Goal: Use online tool/utility: Utilize a website feature to perform a specific function

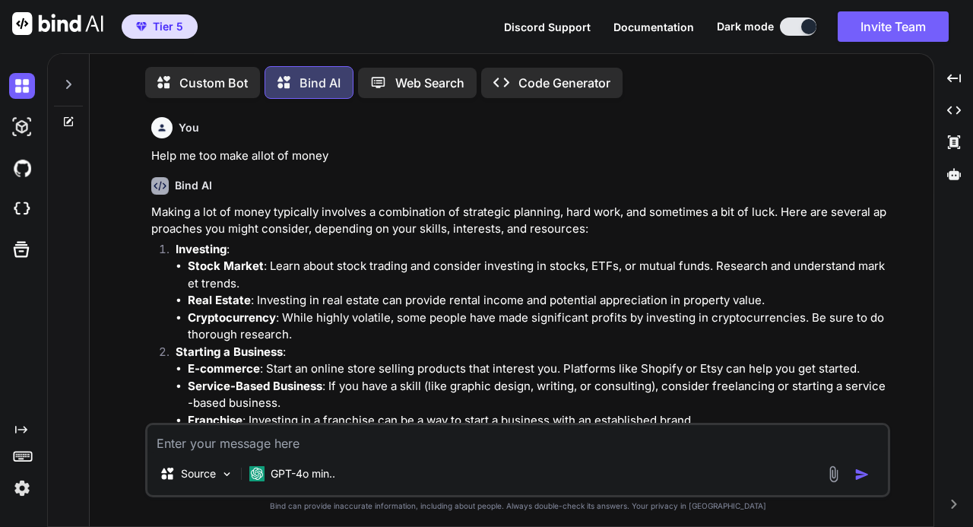
scroll to position [6, 0]
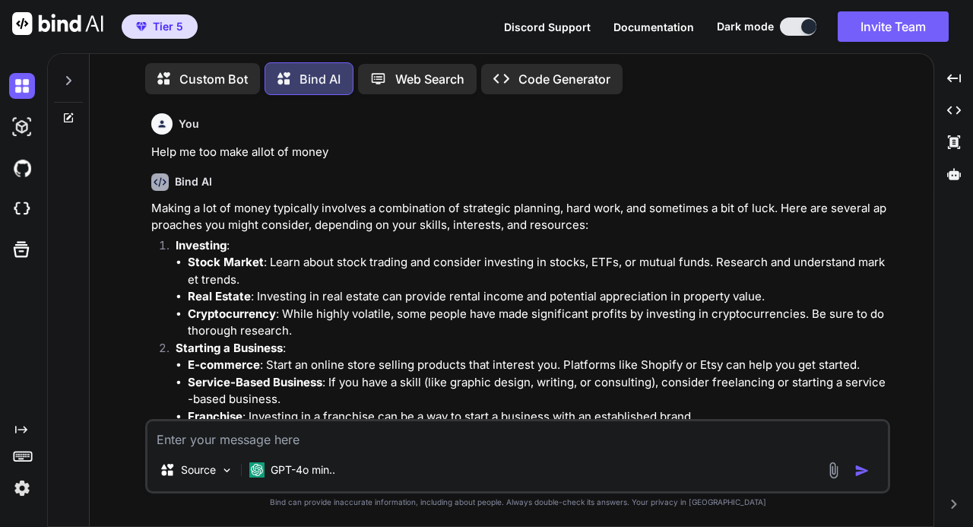
type textarea "x"
click at [68, 74] on icon at bounding box center [68, 80] width 12 height 12
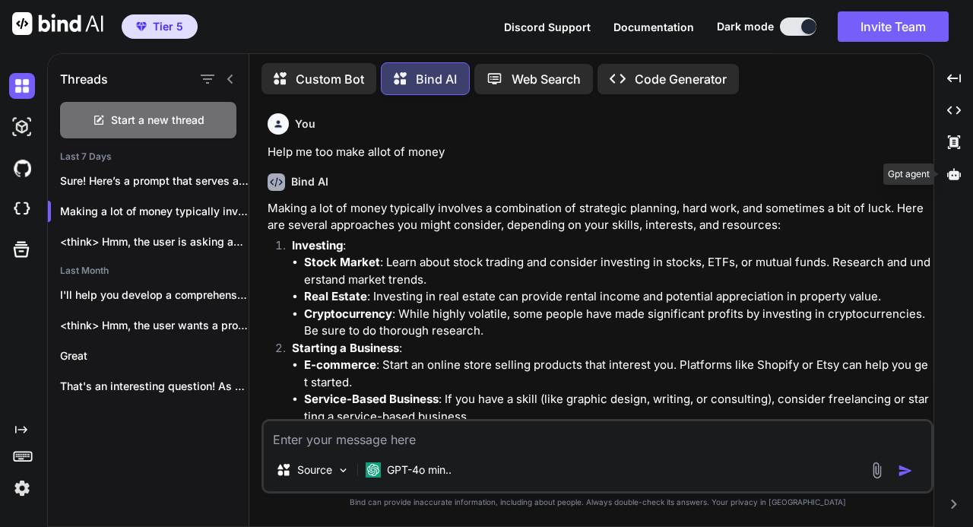
click at [953, 176] on icon at bounding box center [954, 173] width 14 height 11
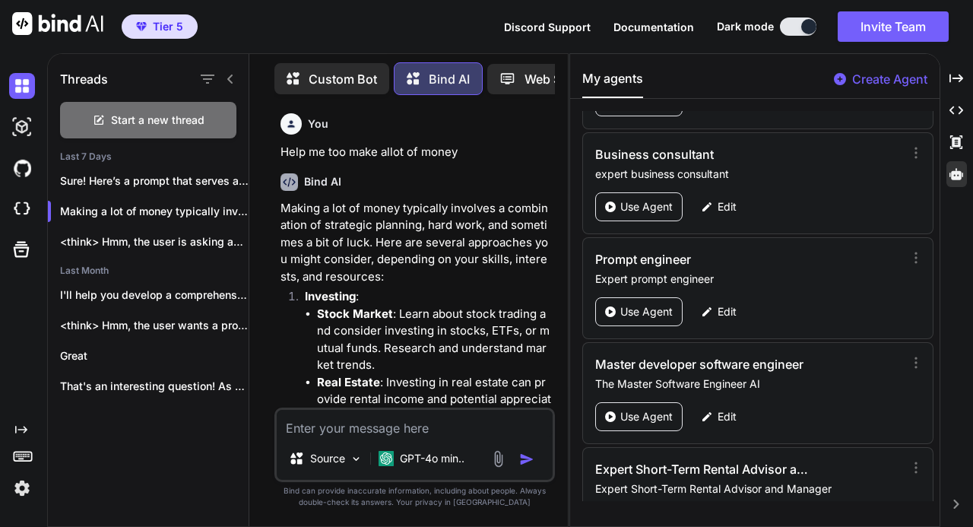
scroll to position [648, 0]
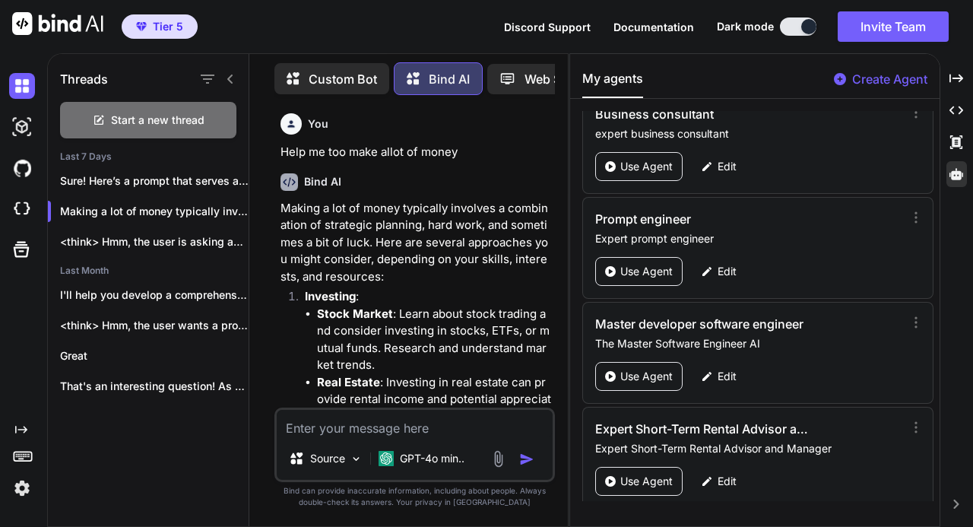
click at [378, 423] on textarea at bounding box center [415, 423] width 276 height 27
type textarea "i"
type textarea "x"
type textarea "c"
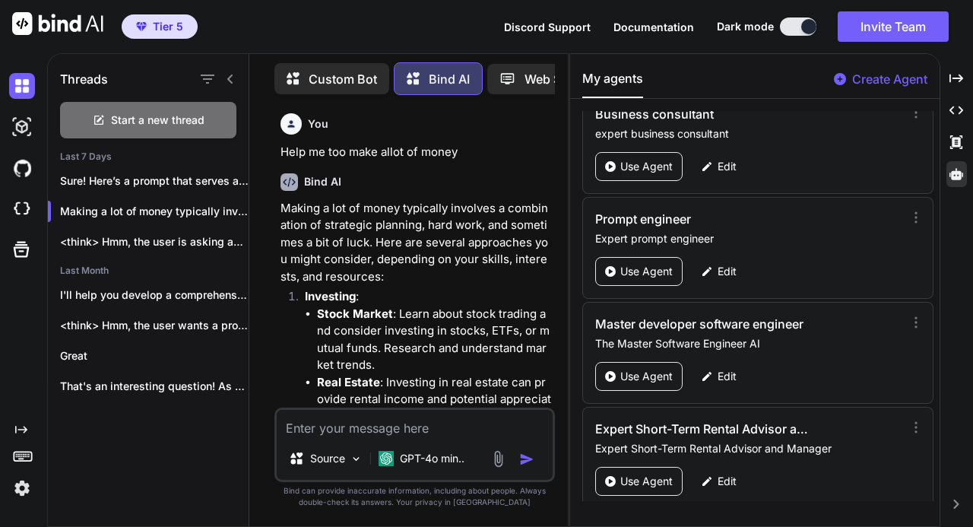
type textarea "x"
type textarea "cr"
type textarea "x"
type textarea "cre"
type textarea "x"
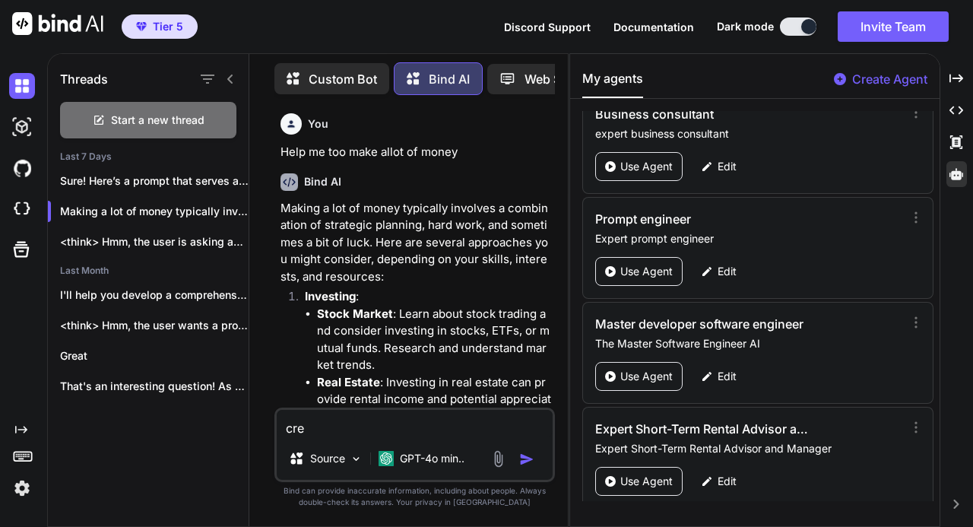
type textarea "crea"
type textarea "x"
type textarea "creat"
type textarea "x"
type textarea "create"
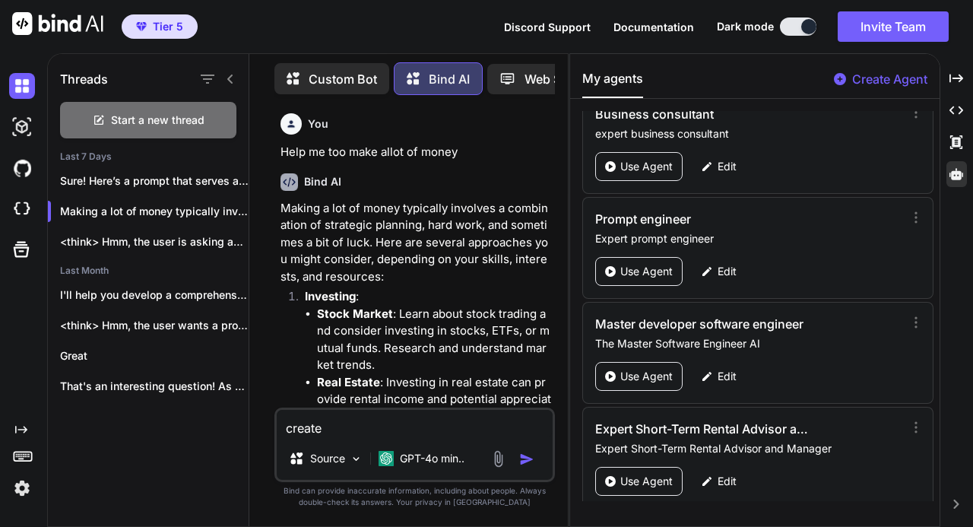
type textarea "x"
type textarea "create"
type textarea "x"
type textarea "create a"
type textarea "x"
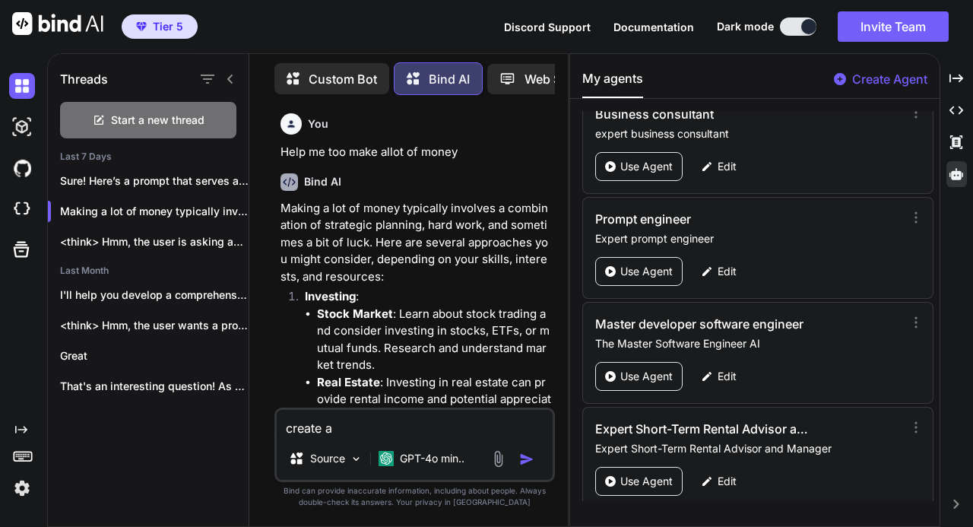
type textarea "create a"
type textarea "x"
type textarea "create a p"
type textarea "x"
type textarea "create a pr"
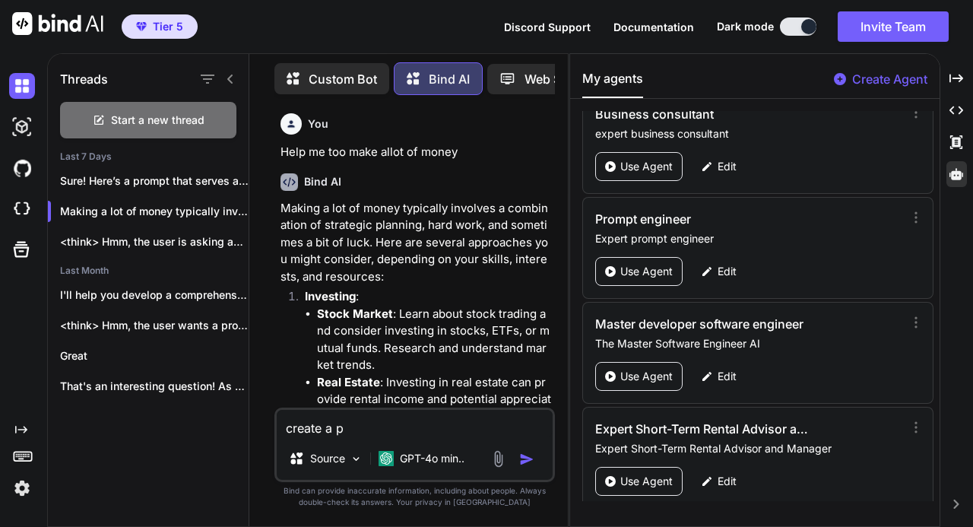
type textarea "x"
type textarea "create a pro"
type textarea "x"
type textarea "create a prom"
type textarea "x"
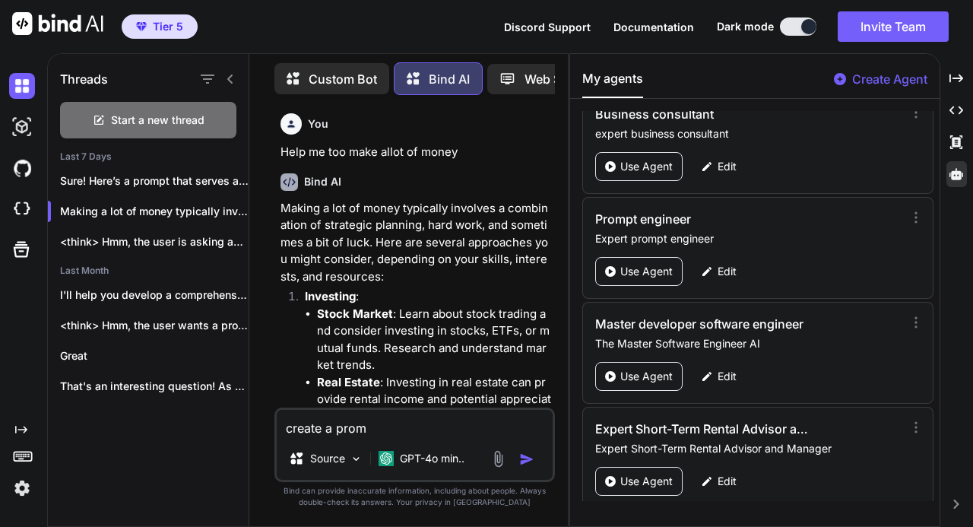
type textarea "create a promp"
type textarea "x"
type textarea "create a prompt"
type textarea "x"
type textarea "create a prompt"
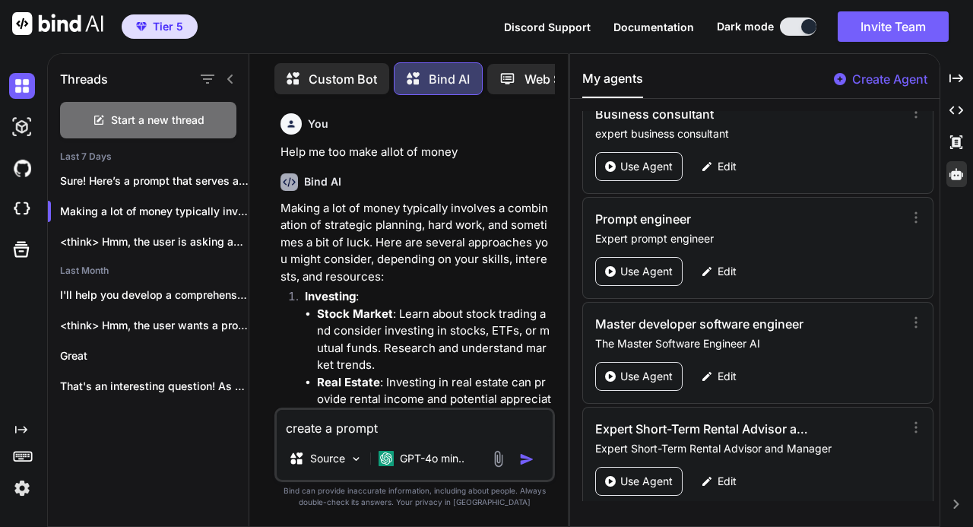
type textarea "x"
type textarea "create a prompt f"
type textarea "x"
type textarea "create a prompt fo"
type textarea "x"
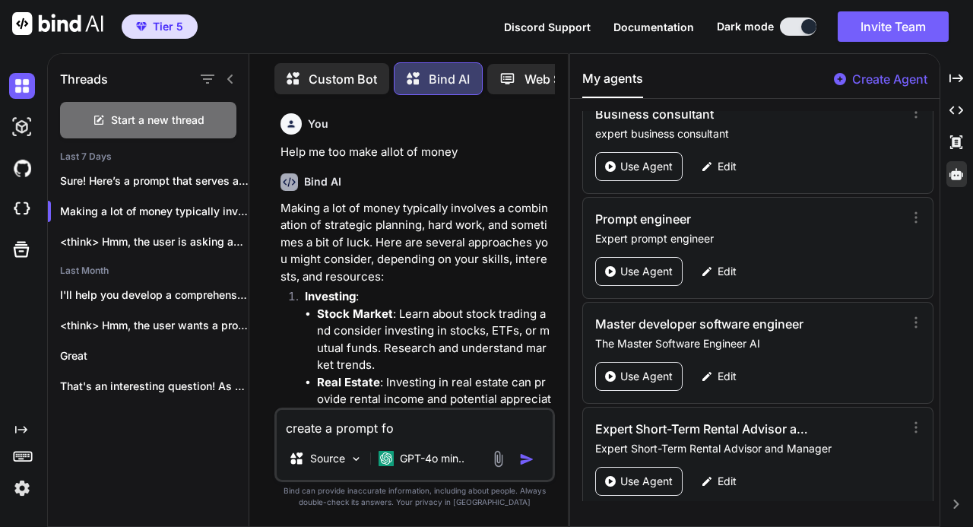
type textarea "create a prompt for"
type textarea "x"
type textarea "create a prompt for"
type textarea "x"
type textarea "create a prompt for a"
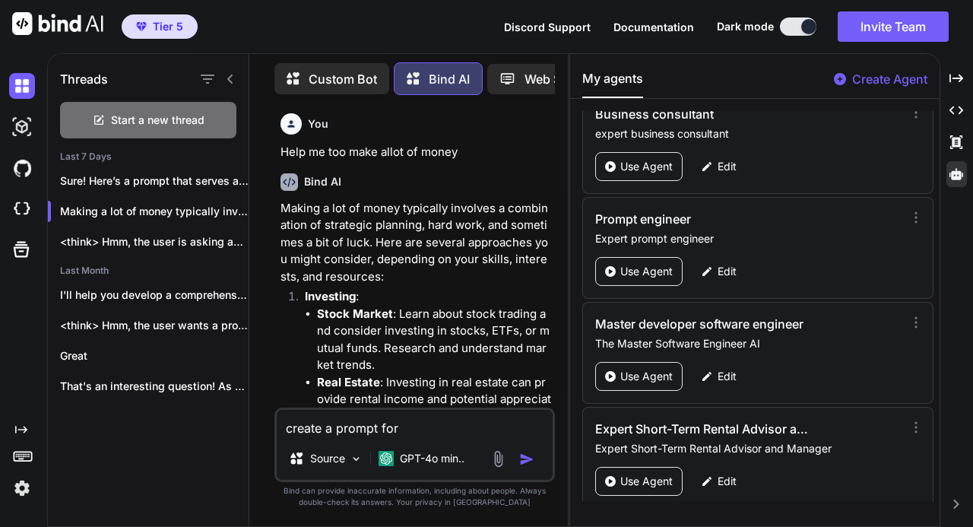
type textarea "x"
type textarea "create a prompt for an"
type textarea "x"
type textarea "create a prompt for an"
type textarea "x"
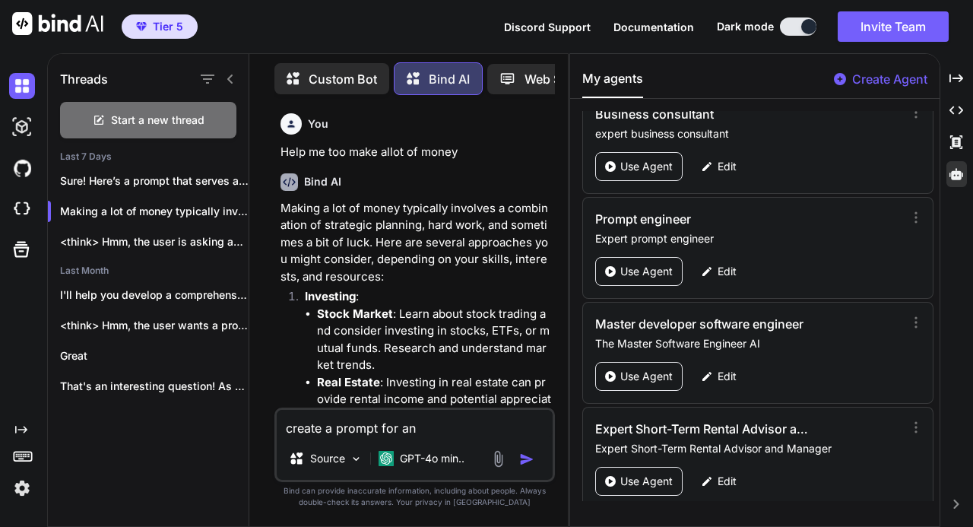
type textarea "create a prompt for an e"
type textarea "x"
type textarea "create a prompt for an ex"
type textarea "x"
type textarea "create a prompt for an exp"
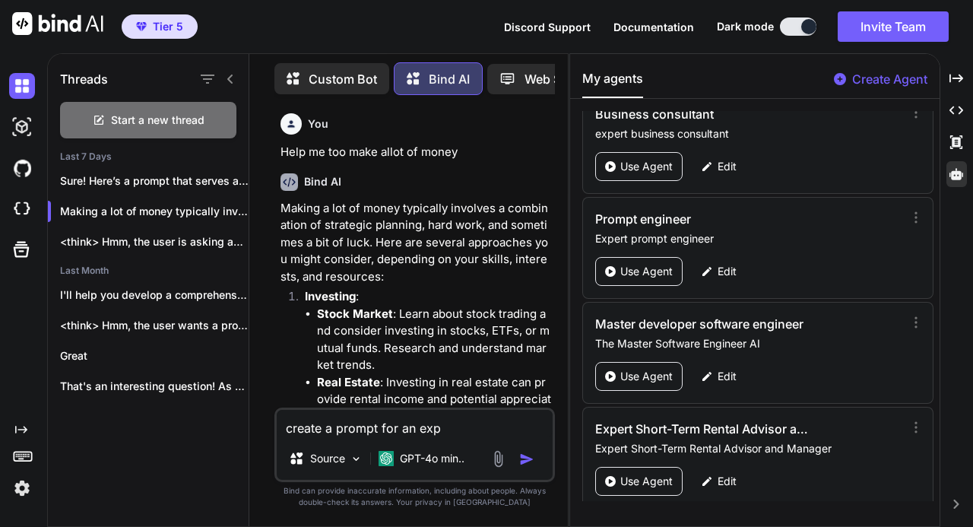
type textarea "x"
type textarea "create a prompt for an expe"
type textarea "x"
type textarea "create a prompt for an exper"
type textarea "x"
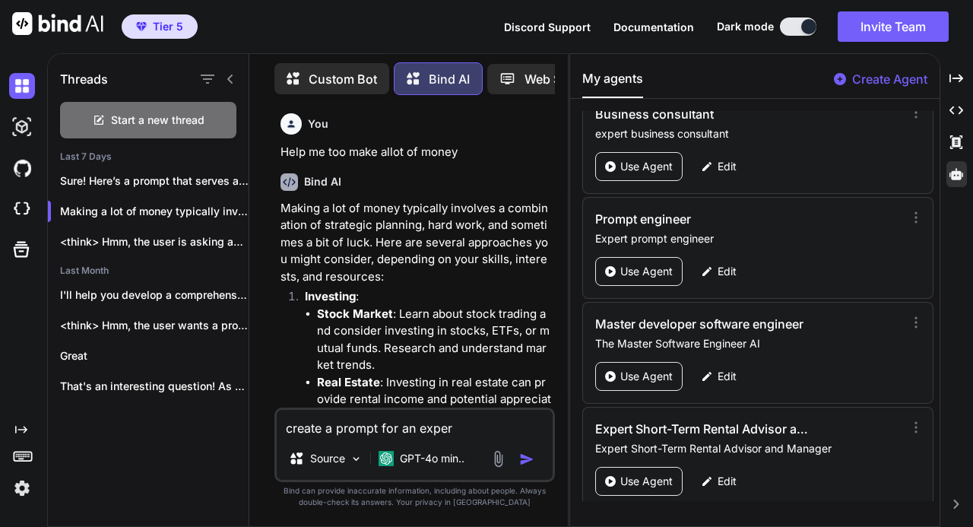
type textarea "create a prompt for an expert"
type textarea "x"
type textarea "create a prompt for an expert"
type textarea "x"
type textarea "create a prompt for an expert f"
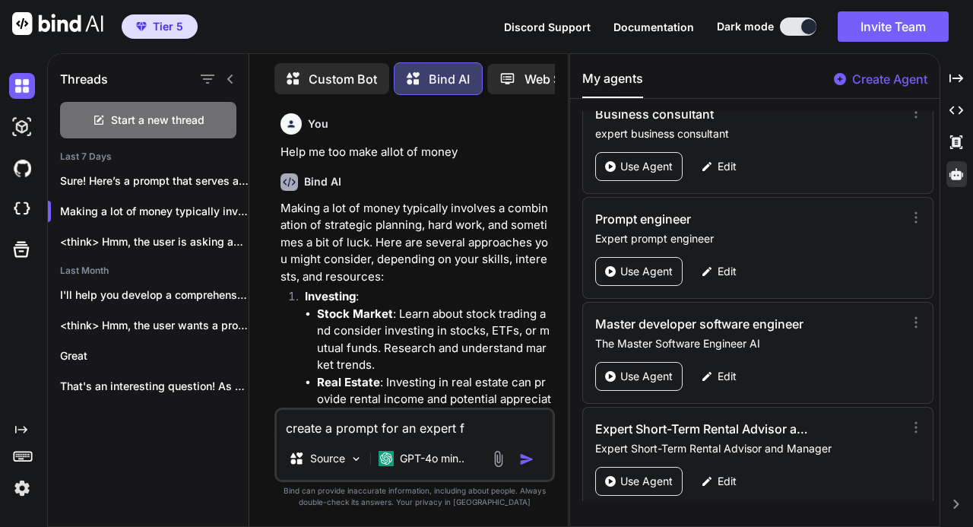
type textarea "x"
type textarea "create a prompt for an expert fi"
type textarea "x"
type textarea "create a prompt for an expert fin"
type textarea "x"
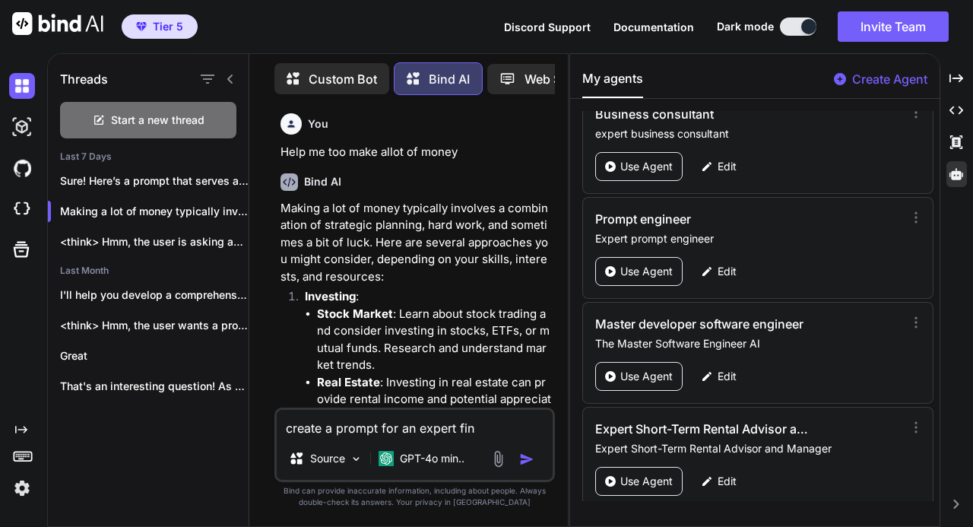
type textarea "create a prompt for an expert fina"
type textarea "x"
type textarea "create a prompt for an expert finac"
type textarea "x"
type textarea "create a prompt for an expert finaci"
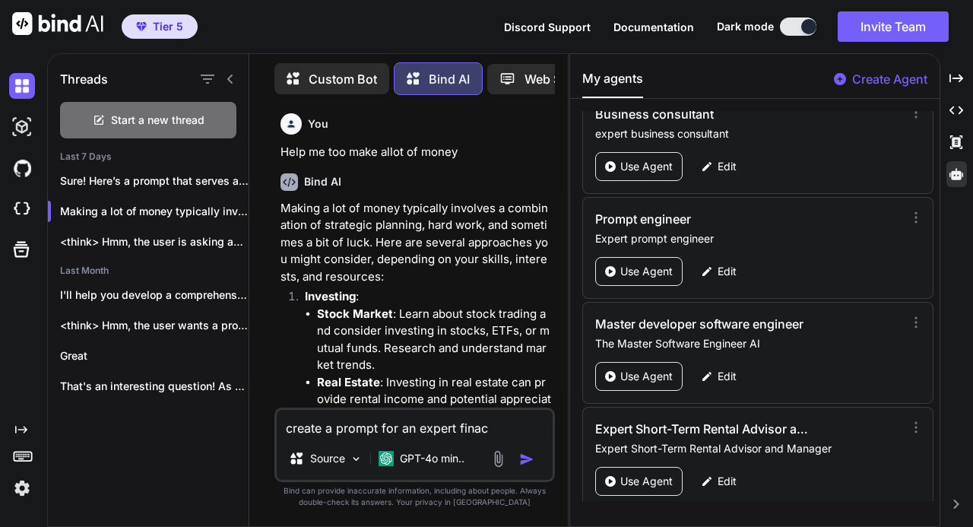
type textarea "x"
type textarea "create a prompt for an expert finacia"
type textarea "x"
type textarea "create a prompt for an expert finacial"
type textarea "x"
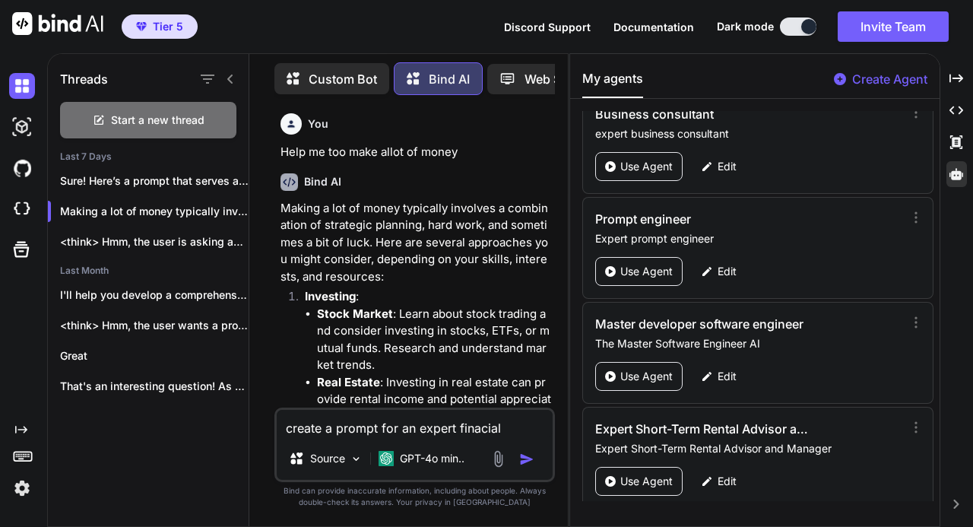
type textarea "create a prompt for an expert finacial"
type textarea "x"
type textarea "create a prompt for an expert finacial a"
type textarea "x"
type textarea "create a prompt for an expert finacial ad"
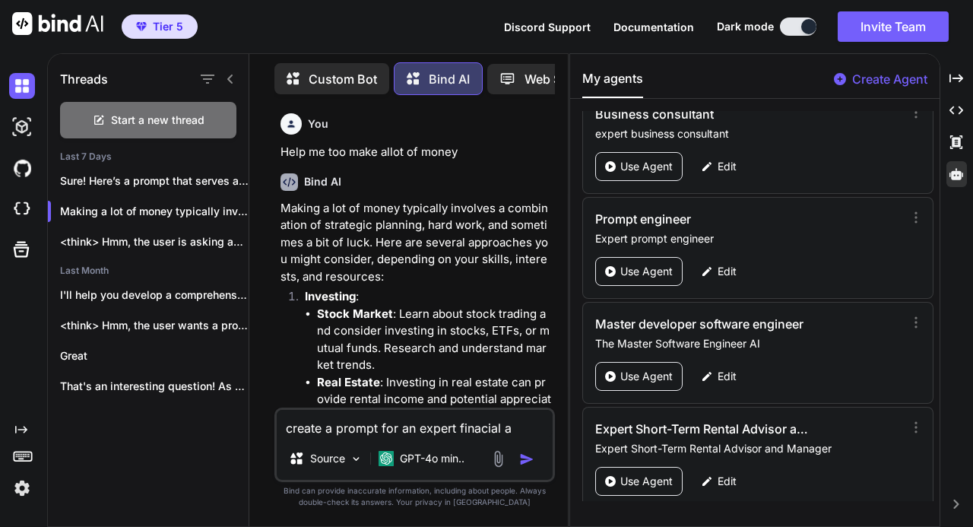
type textarea "x"
type textarea "create a prompt for an expert finacial adv"
type textarea "x"
type textarea "create a prompt for an expert finacial advi"
type textarea "x"
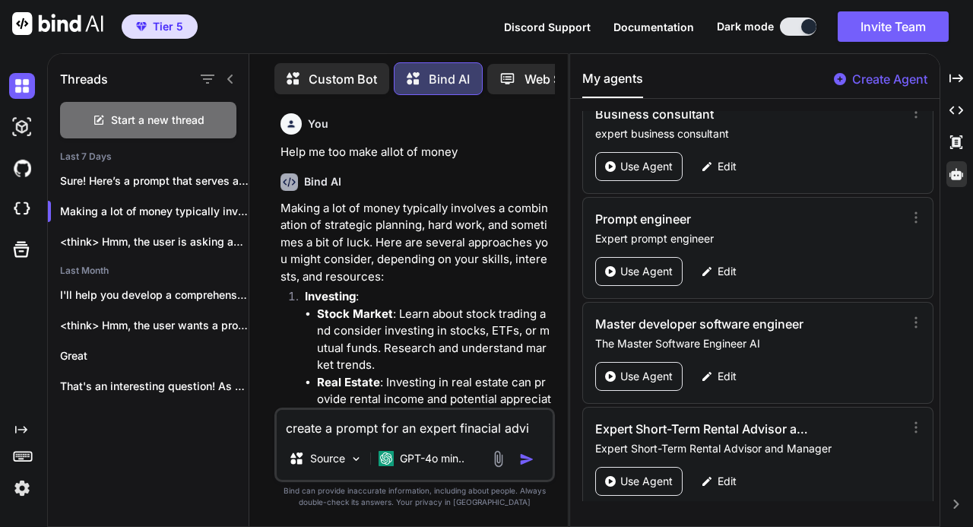
type textarea "create a prompt for an expert finacial advis"
type textarea "x"
type textarea "create a prompt for an expert finacial advise"
type textarea "x"
type textarea "create a prompt for an expert finacial adviser"
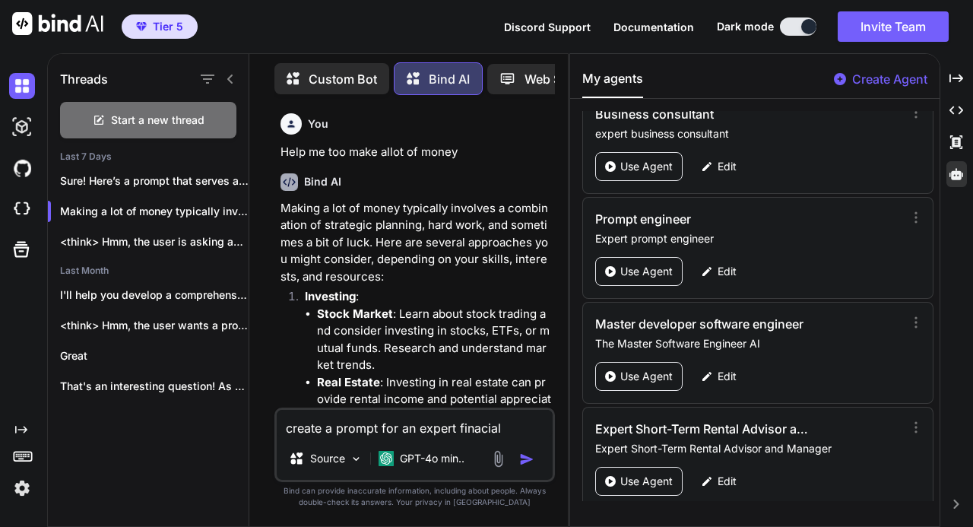
type textarea "x"
type textarea "create a prompt for an expert finacial adviser"
type textarea "x"
type textarea "create a prompt for an expert finacial adviser a"
type textarea "x"
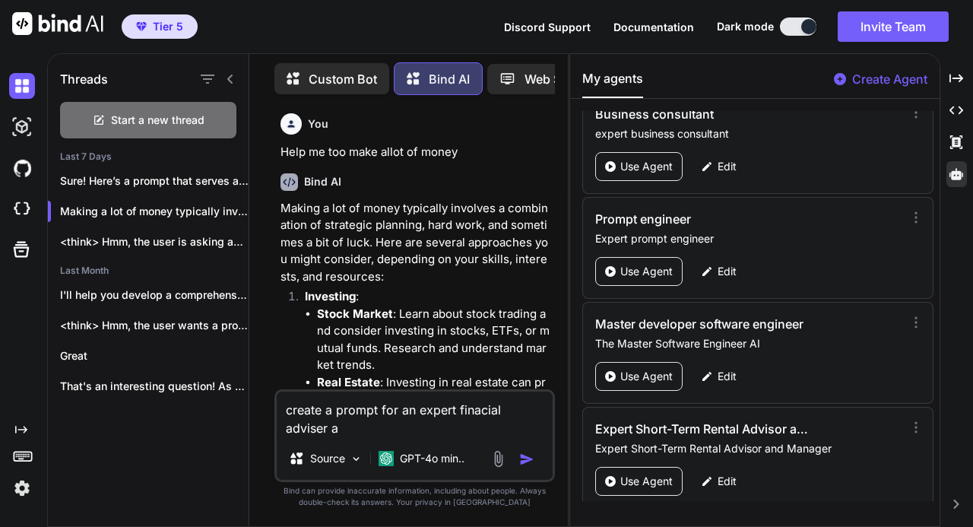
type textarea "create a prompt for an expert finacial adviser an"
type textarea "x"
type textarea "create a prompt for an expert finacial adviser and"
type textarea "x"
type textarea "create a prompt for an expert finacial adviser and"
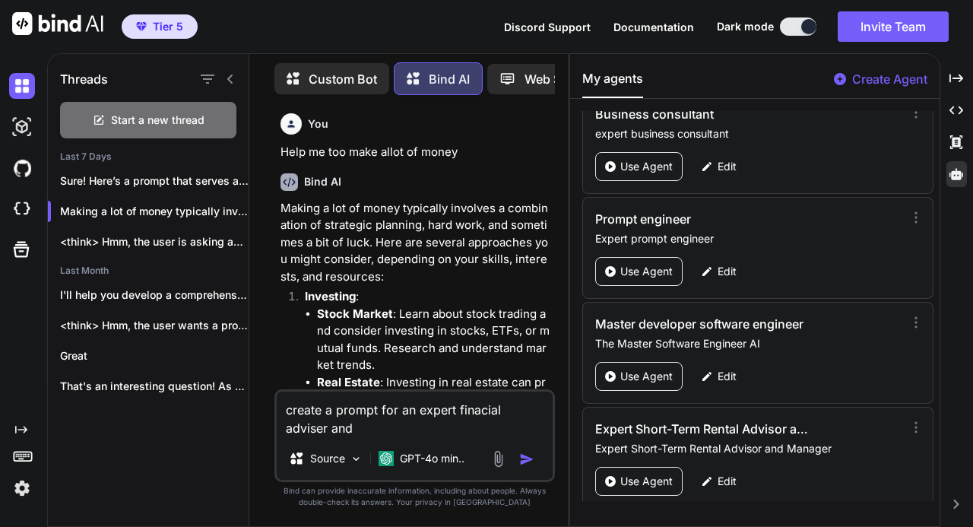
type textarea "x"
type textarea "create a prompt for an expert finacial adviser and l"
type textarea "x"
type textarea "create a prompt for an expert finacial adviser and li"
type textarea "x"
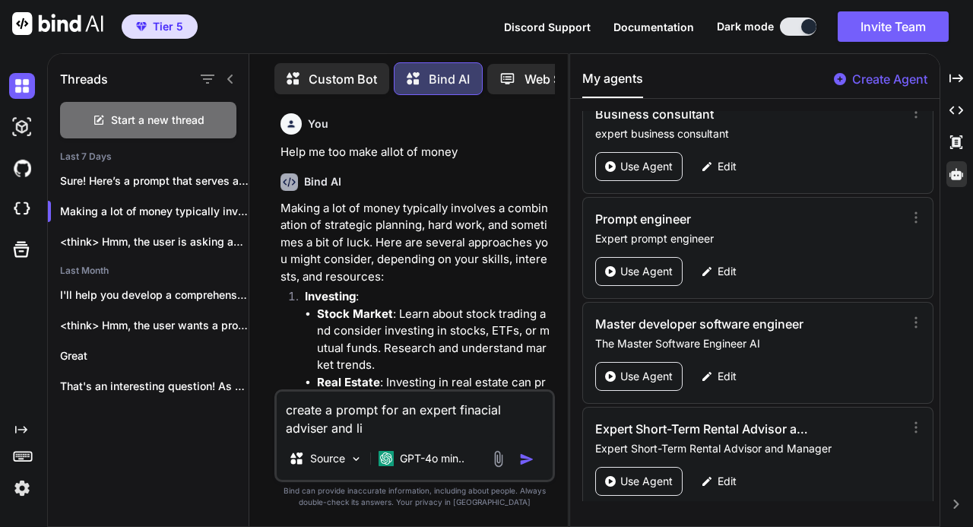
type textarea "create a prompt for an expert finacial adviser and lif"
type textarea "x"
type textarea "create a prompt for an expert finacial adviser and life"
type textarea "x"
type textarea "create a prompt for an expert finacial adviser and life"
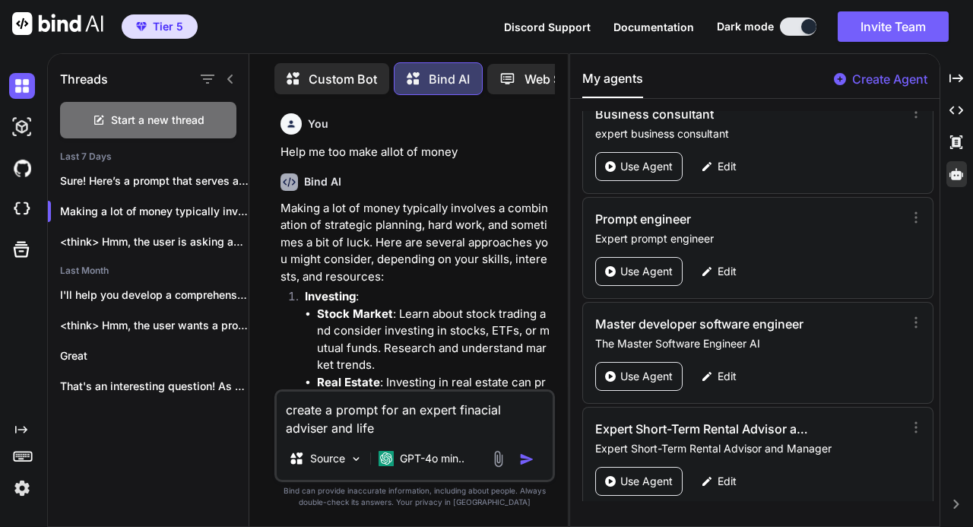
type textarea "x"
type textarea "create a prompt for an expert finacial adviser and life c"
type textarea "x"
type textarea "create a prompt for an expert finacial adviser and life ca"
type textarea "x"
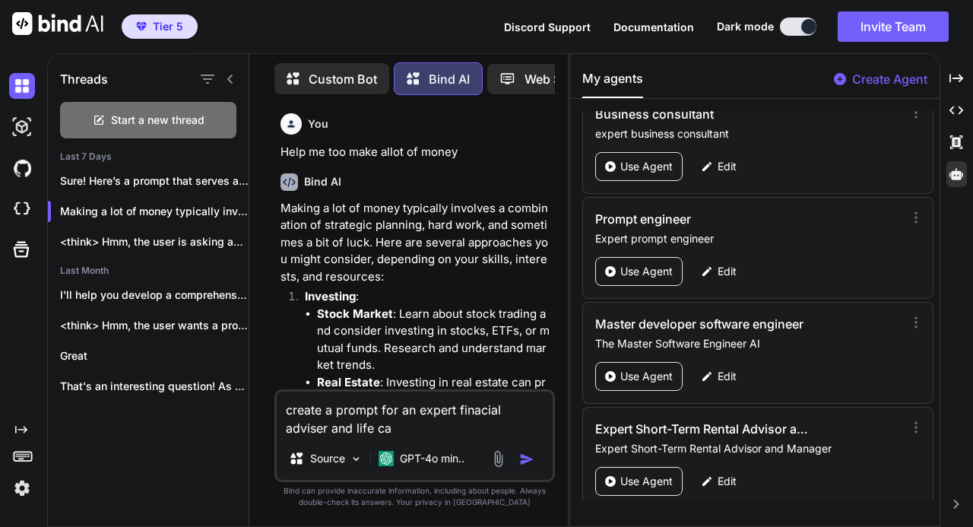
type textarea "create a prompt for an expert finacial adviser and life car"
type textarea "x"
type textarea "create a prompt for an expert finacial adviser and life [PERSON_NAME]"
type textarea "x"
type textarea "create a prompt for an expert finacial adviser and life [PERSON_NAME]"
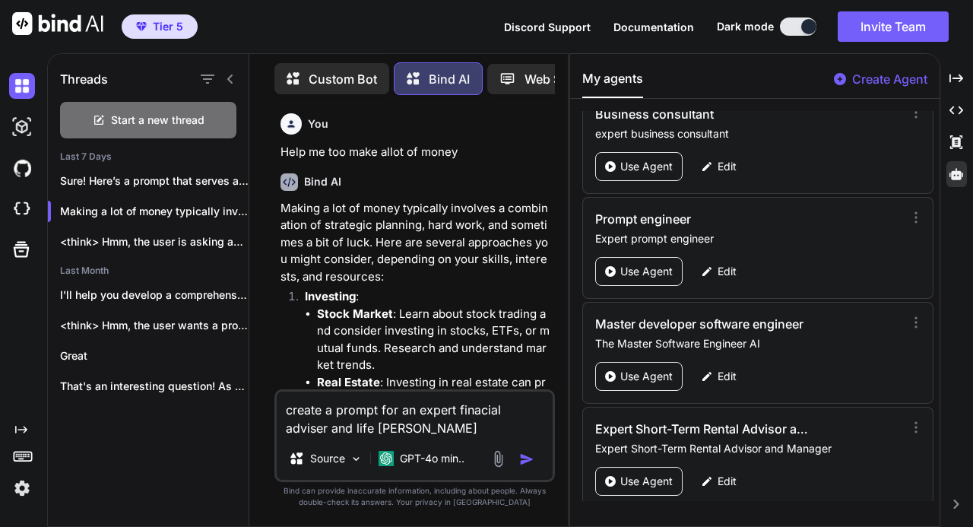
type textarea "x"
type textarea "create a prompt for an expert finacial adviser and life [PERSON_NAME]"
type textarea "x"
type textarea "create a prompt for an expert finacial adviser and life carreer"
type textarea "x"
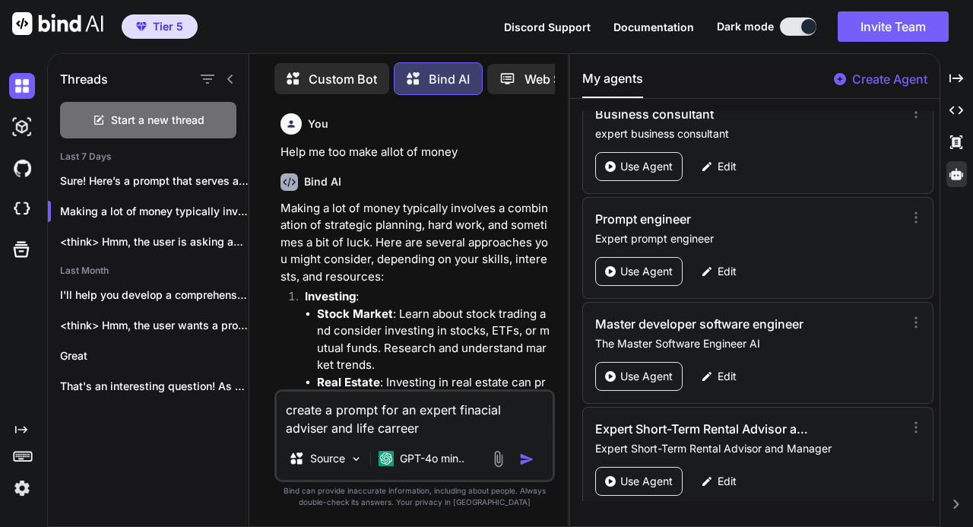
type textarea "create a prompt for an expert finacial adviser and life carreer"
type textarea "x"
type textarea "create a prompt for an expert finacial adviser and life carreer c"
type textarea "x"
type textarea "create a prompt for an expert finacial adviser and life carreer co"
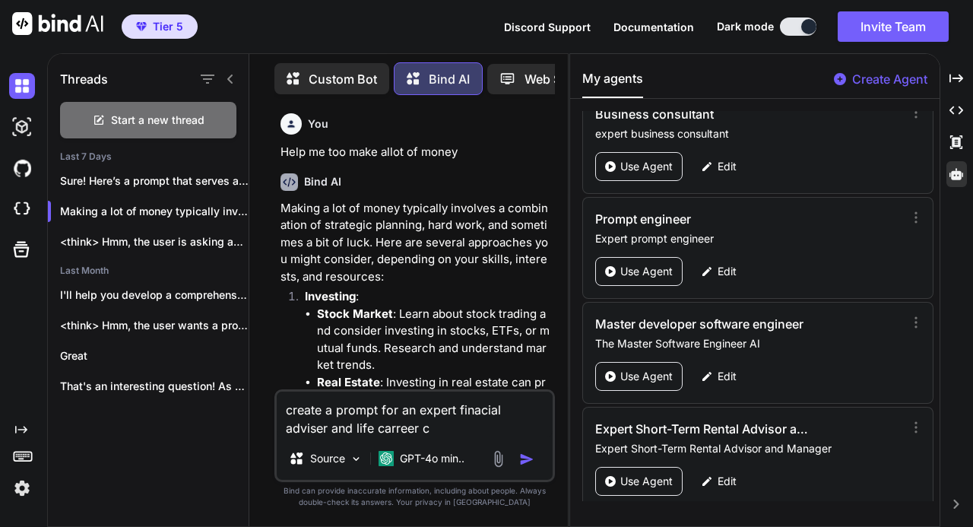
type textarea "x"
type textarea "create a prompt for an expert finacial adviser and life carreer coa"
type textarea "x"
type textarea "create a prompt for an expert finacial adviser and life carreer coac"
type textarea "x"
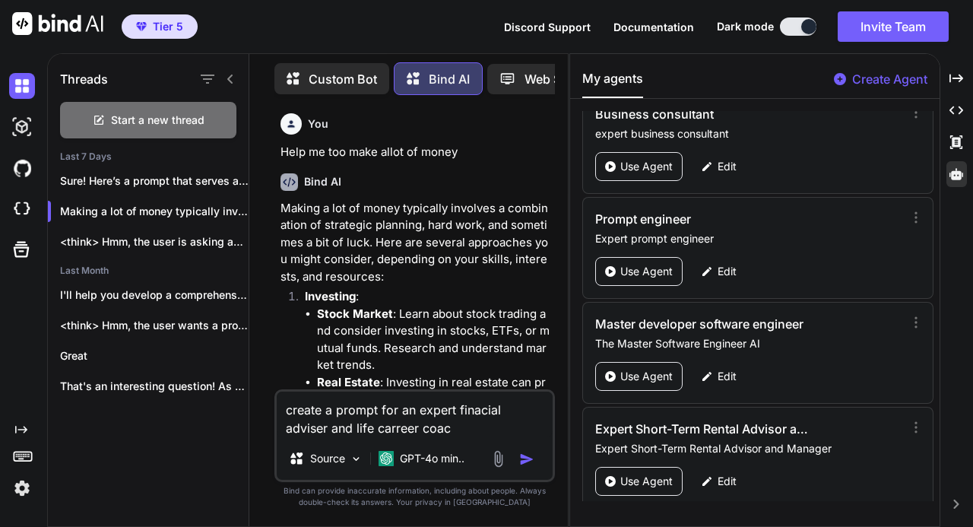
type textarea "create a prompt for an expert finacial adviser and life carreer coach"
type textarea "x"
type textarea "create a prompt for an expert finacial adviser and life carreer coach"
type textarea "x"
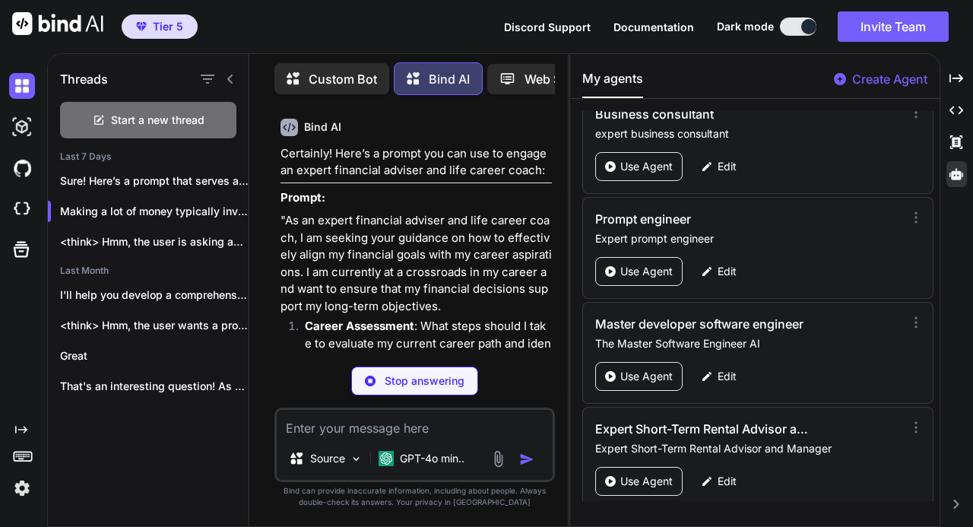
scroll to position [1259, 0]
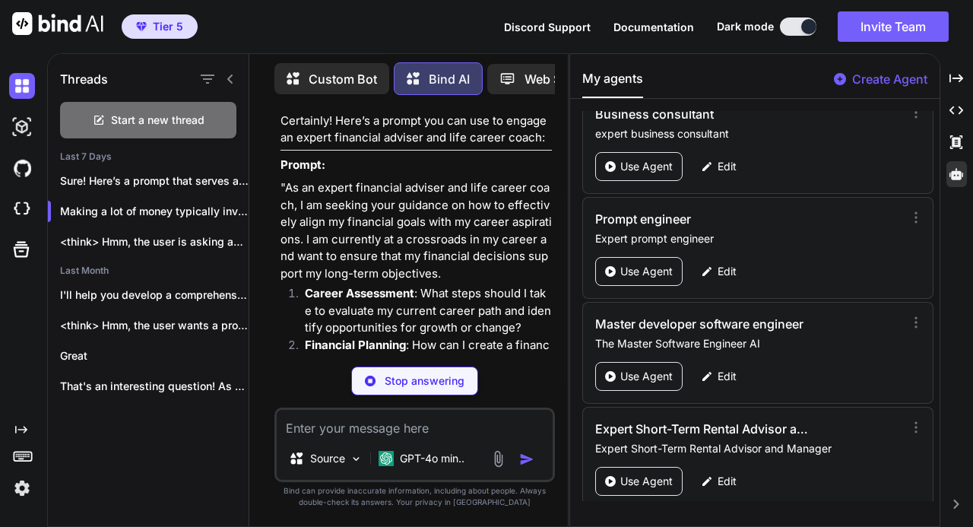
type textarea "x"
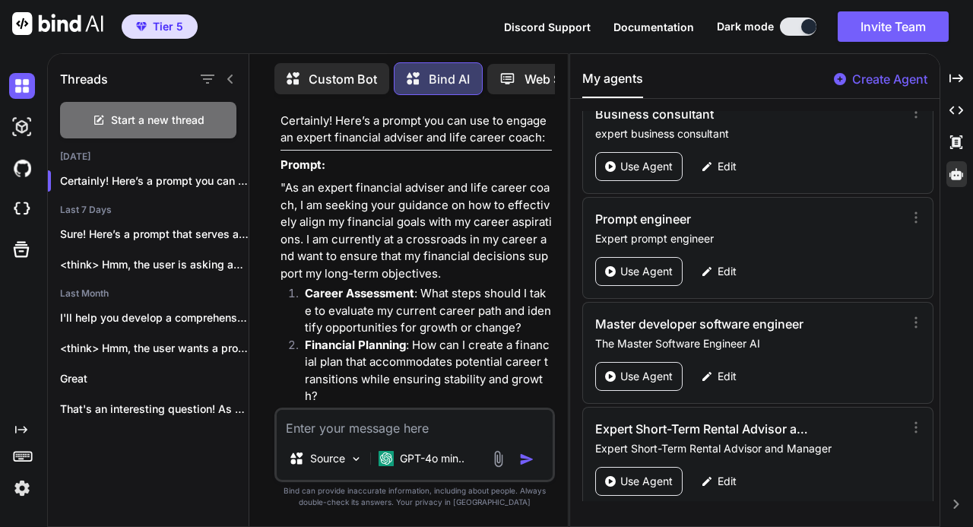
click at [324, 423] on textarea at bounding box center [415, 423] width 276 height 27
type textarea "t"
type textarea "x"
type textarea "th"
type textarea "x"
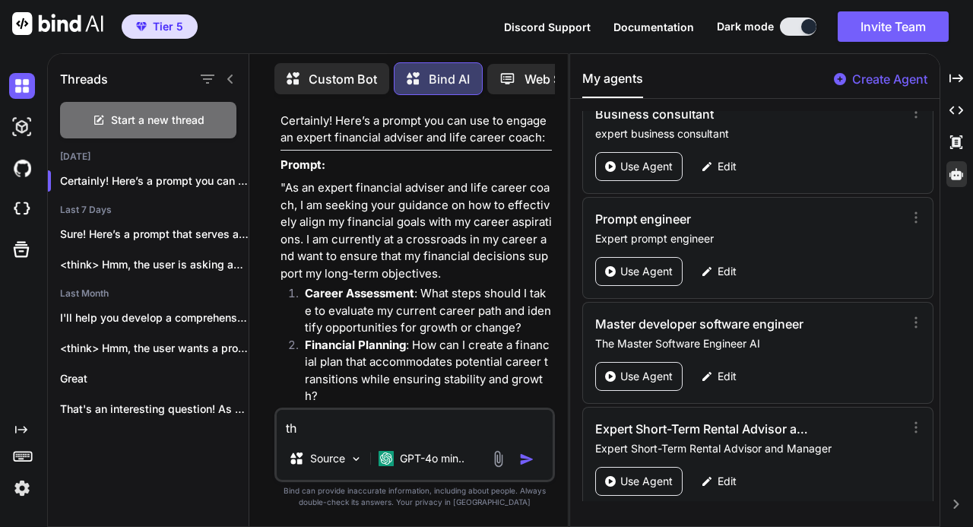
type textarea "thi"
type textarea "x"
type textarea "thia"
type textarea "x"
type textarea "thi"
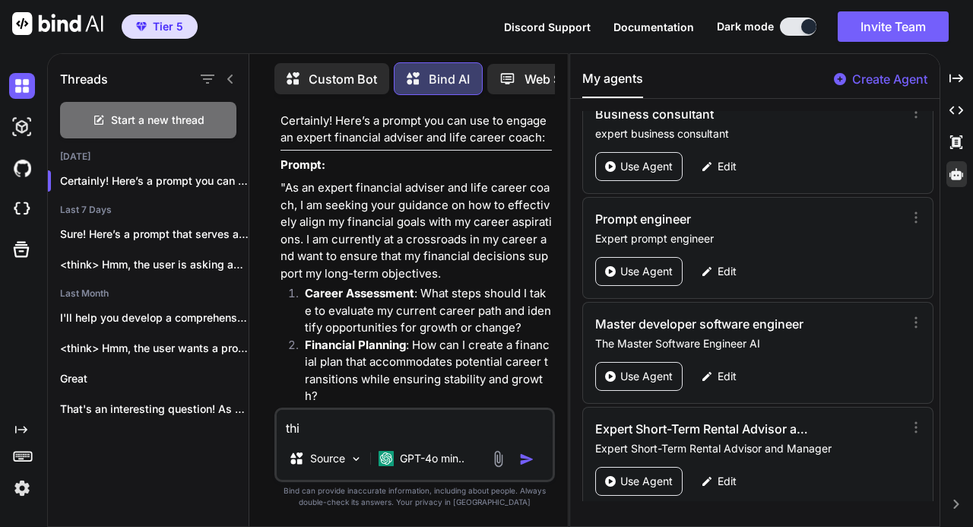
type textarea "x"
type textarea "this"
type textarea "x"
type textarea "thisp"
type textarea "x"
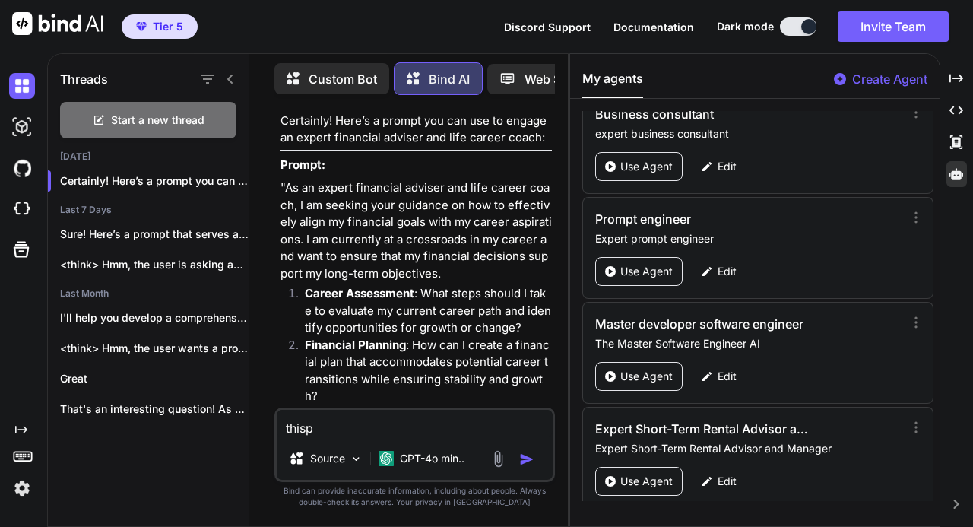
type textarea "thispr"
type textarea "x"
type textarea "thispro"
type textarea "x"
type textarea "thisprom"
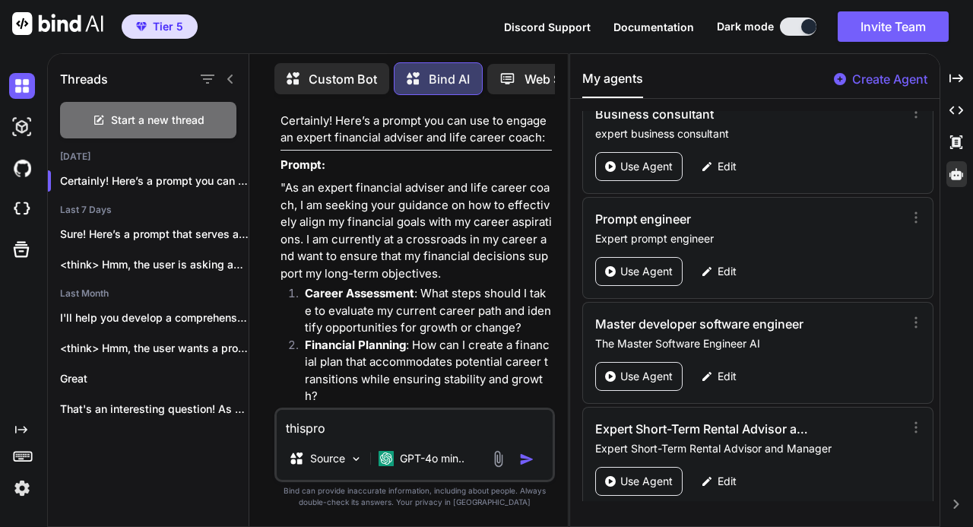
type textarea "x"
type textarea "thispromt"
type textarea "x"
type textarea "thispromt"
type textarea "x"
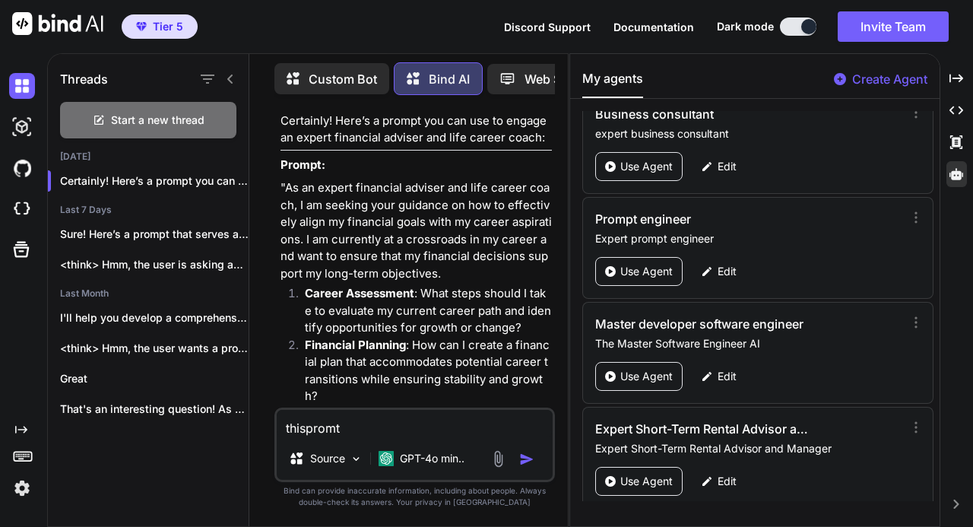
type textarea "thispromt i"
type textarea "x"
type textarea "thispromt is"
type textarea "x"
type textarea "thispromt is"
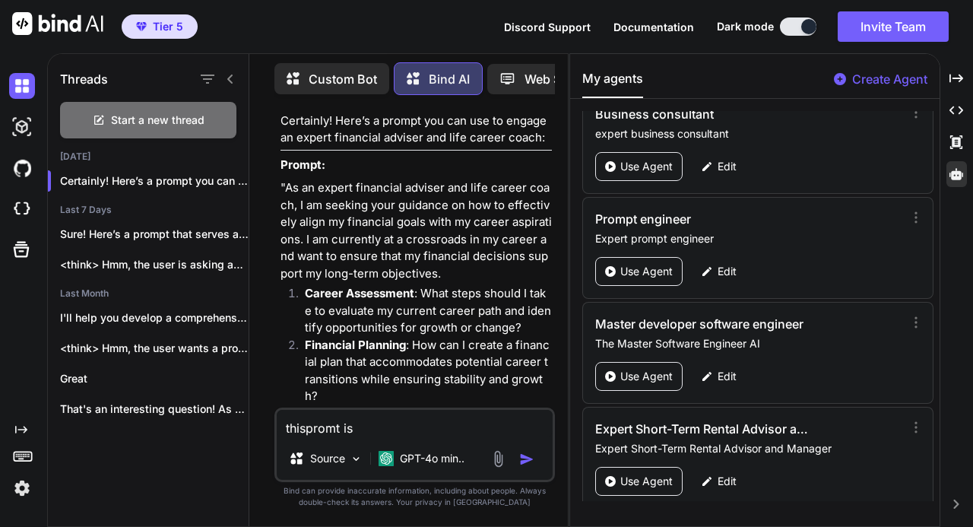
type textarea "x"
type textarea "thispromt is f"
type textarea "x"
type textarea "thispromt is fo"
type textarea "x"
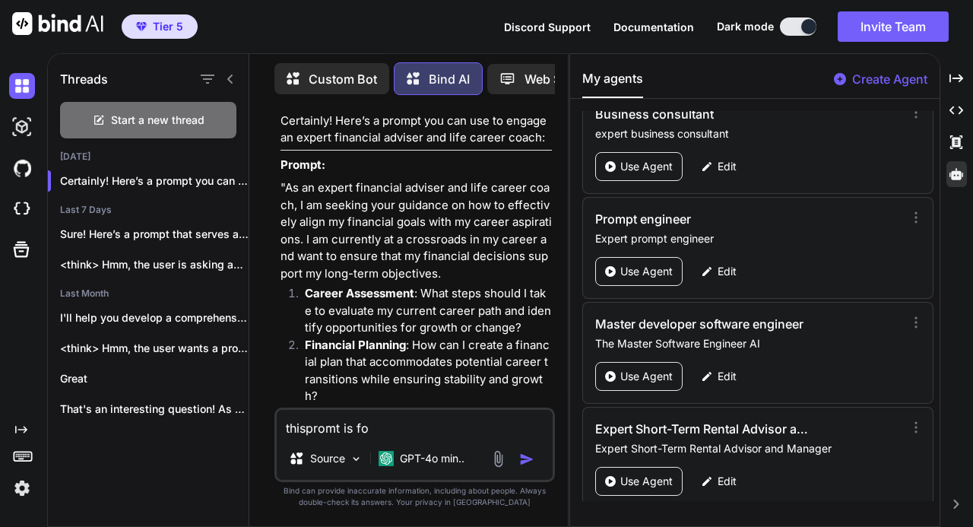
type textarea "thispromt is for"
type textarea "x"
type textarea "thispromt is for"
type textarea "x"
type textarea "thispromt is for i"
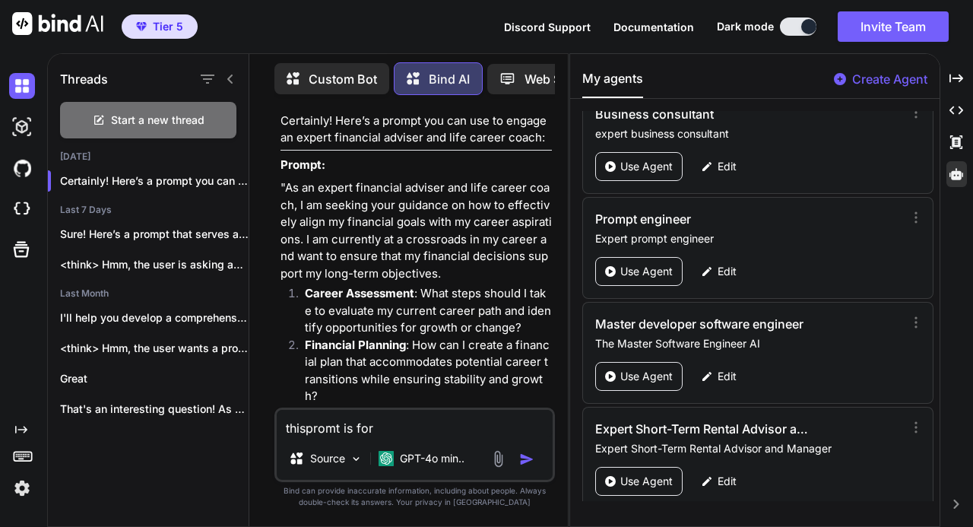
type textarea "x"
type textarea "thispromt is for in"
type textarea "x"
type textarea "thispromt is for ins"
type textarea "x"
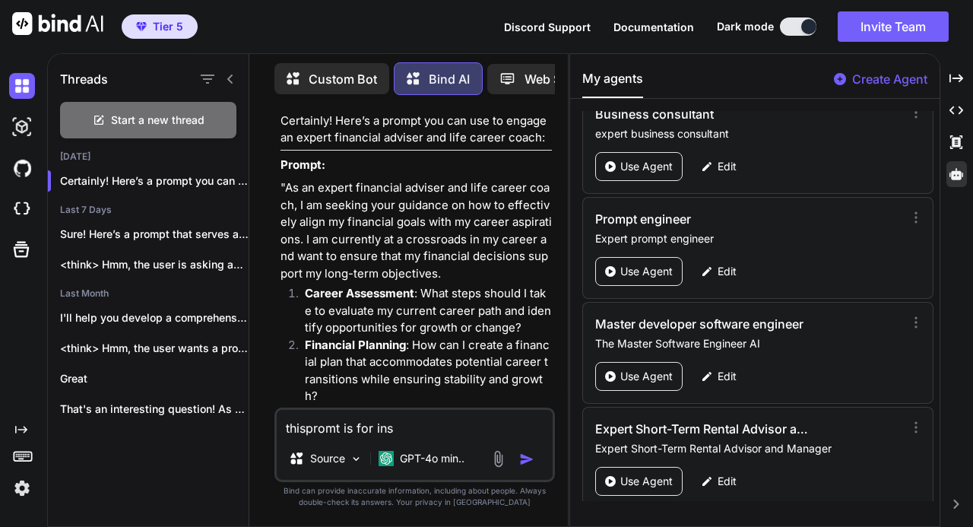
type textarea "thispromt is for inst"
type textarea "x"
type textarea "thispromt is for instr"
type textarea "x"
type textarea "thispromt is for instru"
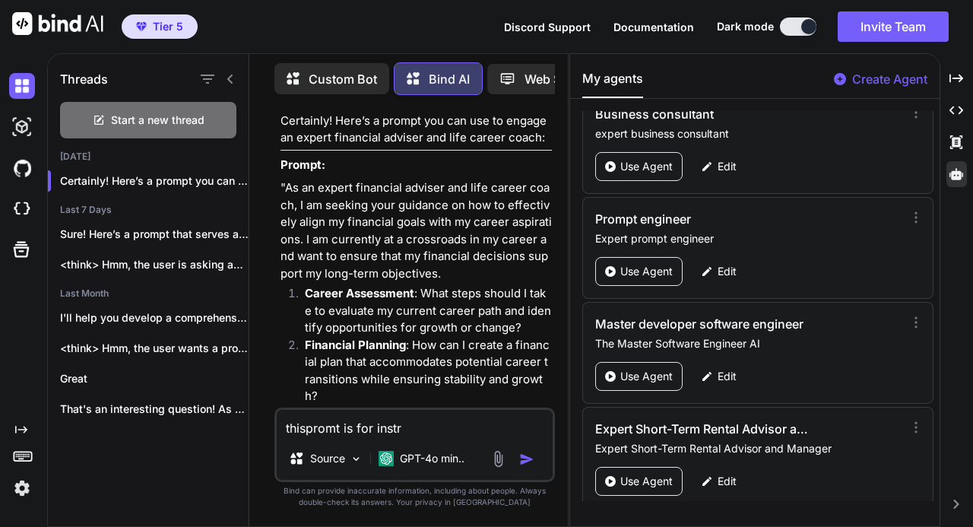
type textarea "x"
type textarea "thispromt is for instruc"
type textarea "x"
type textarea "thispromt is for instruct"
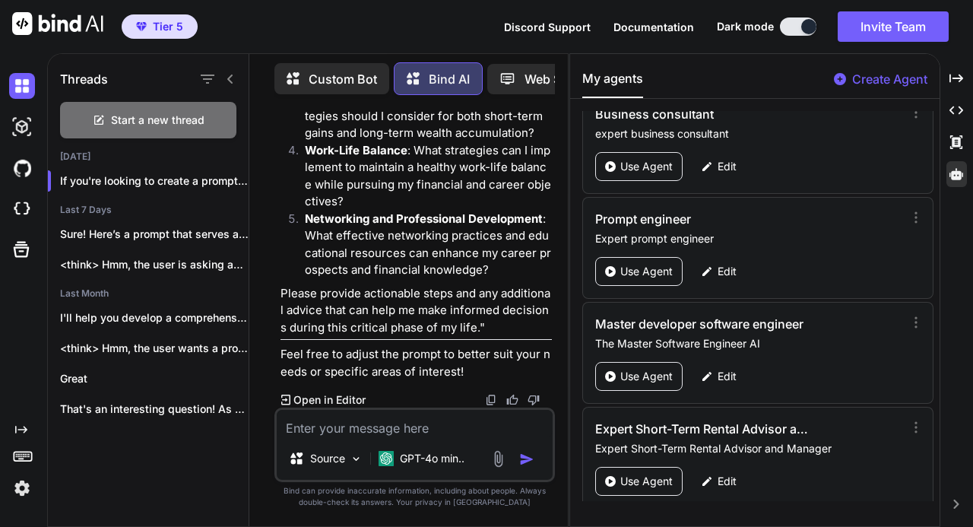
scroll to position [1943, 0]
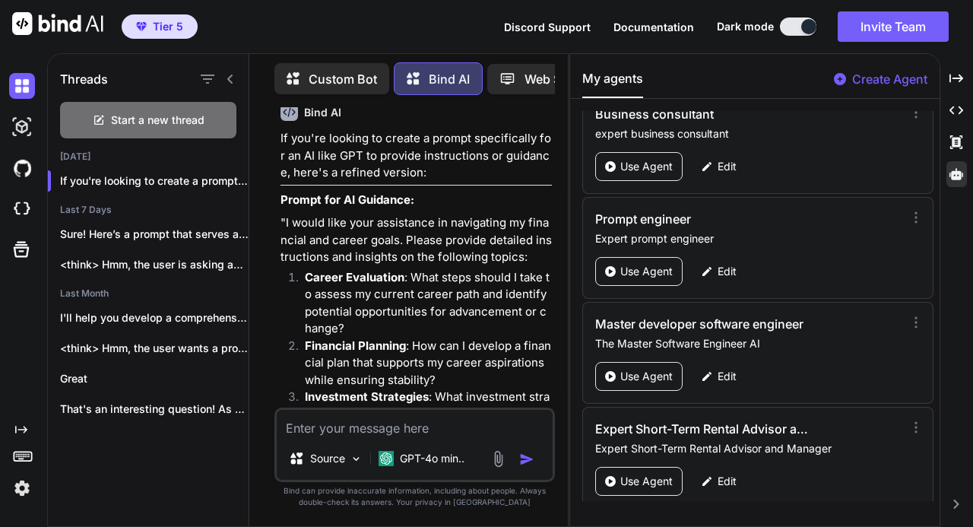
click at [408, 431] on textarea at bounding box center [415, 423] width 276 height 27
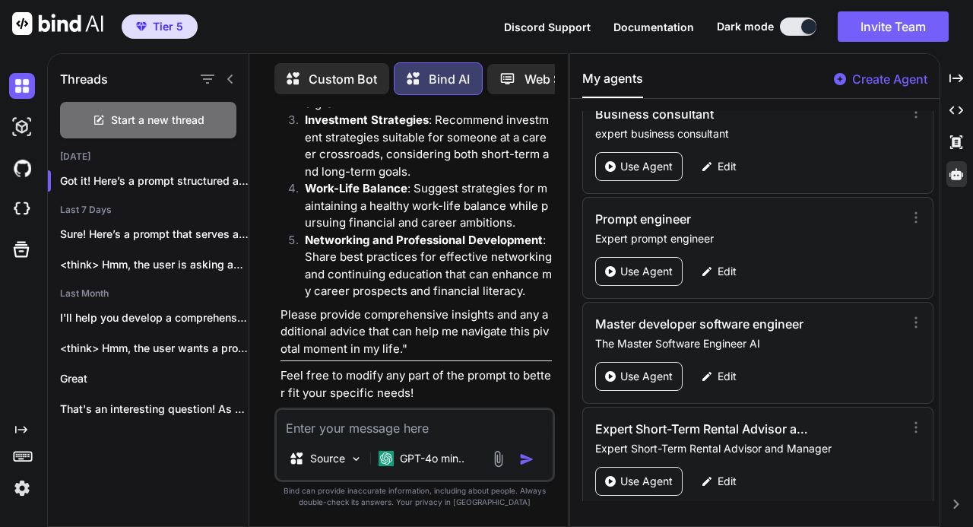
scroll to position [2940, 0]
click at [489, 413] on img at bounding box center [491, 419] width 12 height 12
click at [837, 81] on icon at bounding box center [840, 79] width 12 height 12
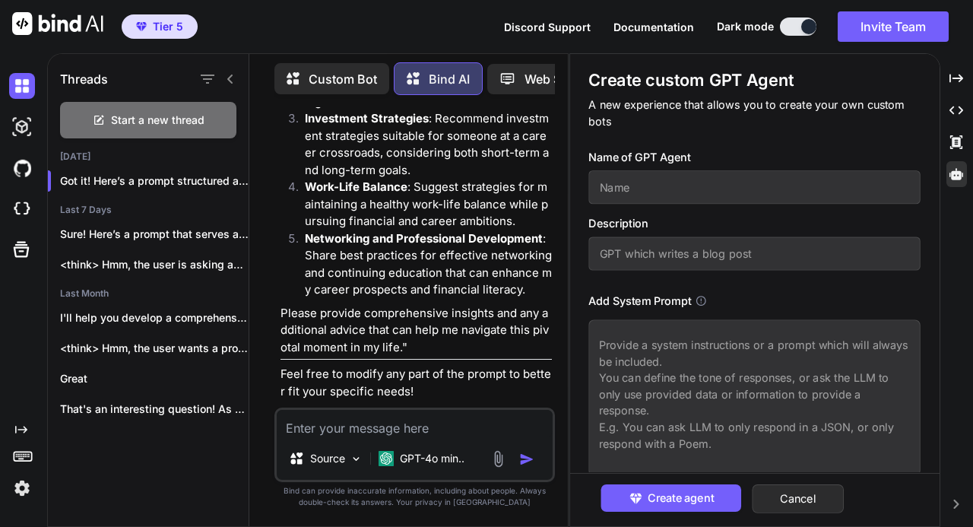
click at [623, 363] on textarea at bounding box center [755, 397] width 332 height 156
paste textarea "Lor ip! Dolo’s a consec adipiscing el seddoeiusmod tem inc UTL etdolorem, aliqu…"
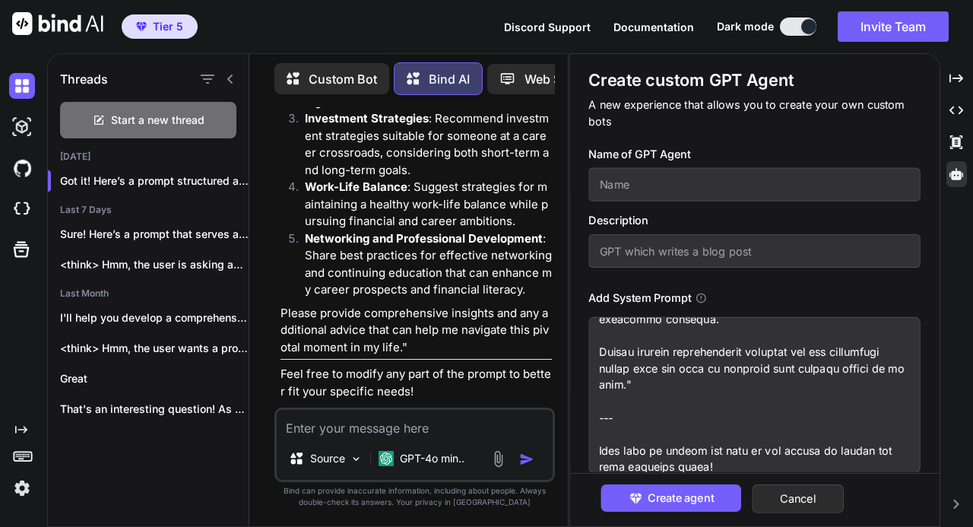
scroll to position [3, 0]
drag, startPoint x: 669, startPoint y: 470, endPoint x: 596, endPoint y: 413, distance: 93.0
click at [596, 413] on textarea at bounding box center [755, 395] width 332 height 156
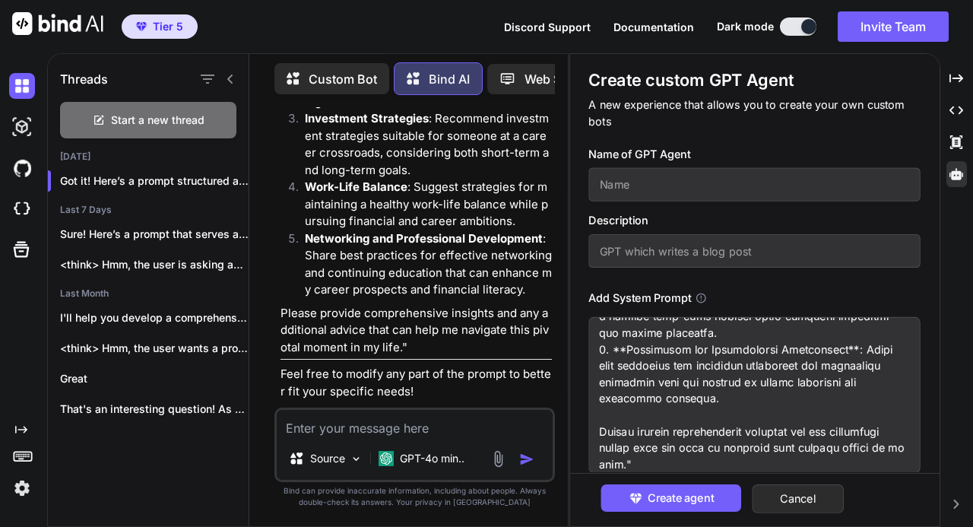
scroll to position [466, 0]
click at [647, 451] on textarea at bounding box center [755, 395] width 332 height 156
click at [711, 447] on textarea at bounding box center [755, 395] width 332 height 156
click at [821, 445] on textarea at bounding box center [755, 395] width 332 height 156
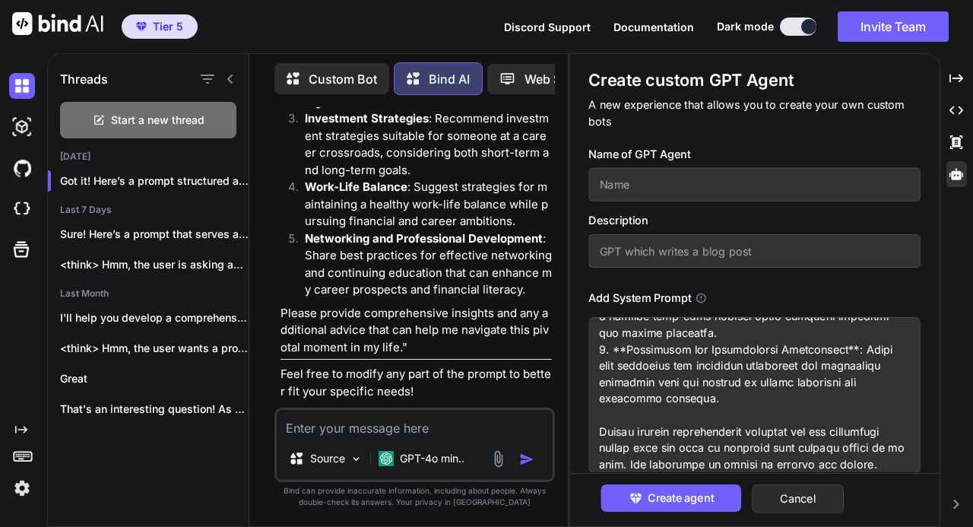
scroll to position [0, 0]
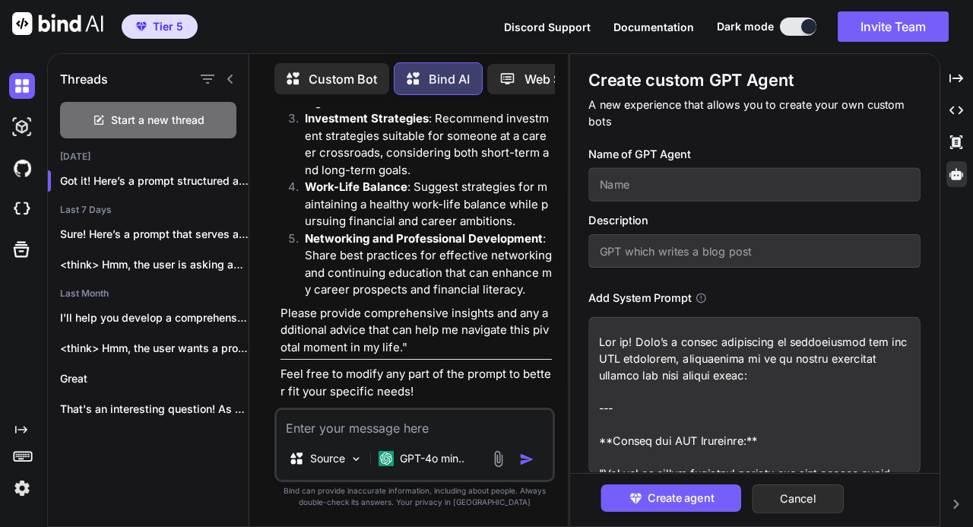
drag, startPoint x: 775, startPoint y: 362, endPoint x: 708, endPoint y: 375, distance: 68.0
click at [708, 375] on textarea at bounding box center [755, 395] width 332 height 156
click at [646, 176] on input "text" at bounding box center [755, 184] width 332 height 33
paste input "expert financial adviser and life career coach"
drag, startPoint x: 621, startPoint y: 391, endPoint x: 602, endPoint y: 331, distance: 63.7
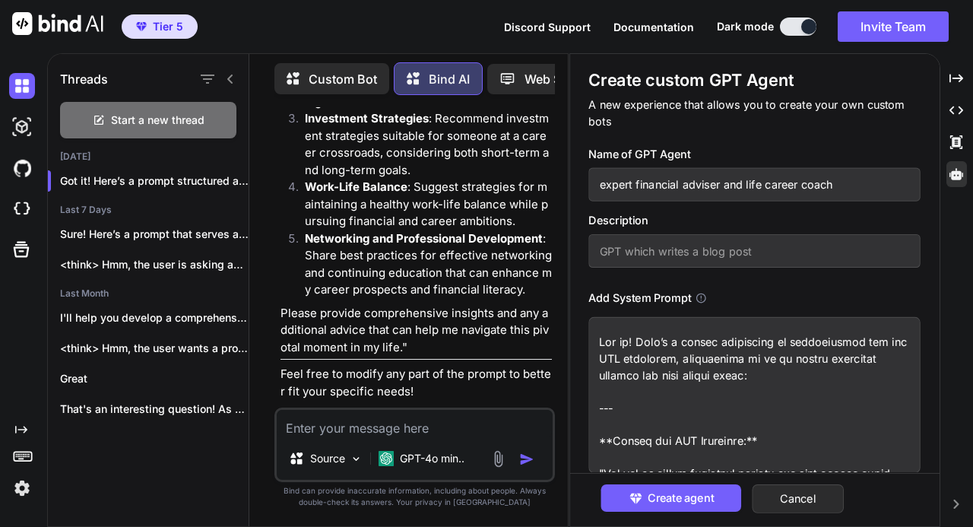
click at [602, 331] on textarea at bounding box center [755, 395] width 332 height 156
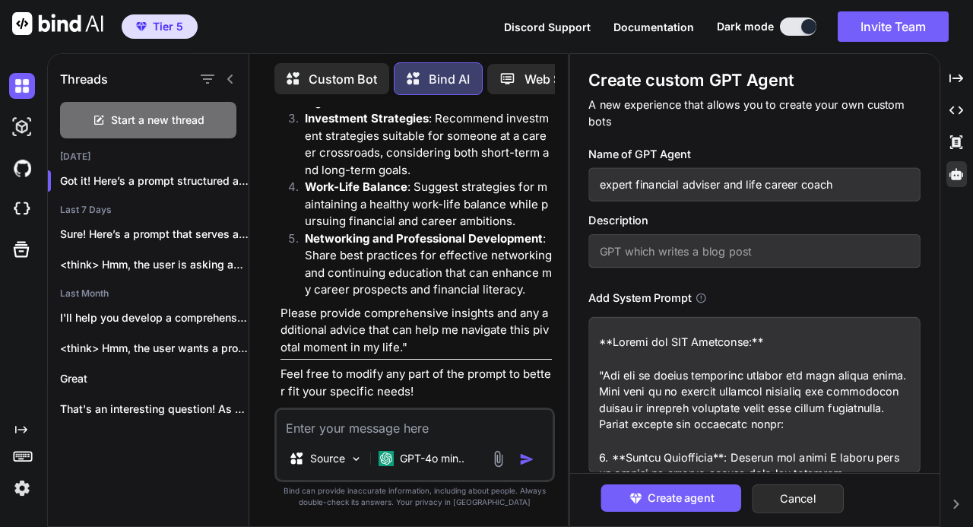
drag, startPoint x: 701, startPoint y: 362, endPoint x: 585, endPoint y: 340, distance: 117.7
click at [585, 340] on div "Create custom GPT Agent A new experience that allows you to create your own cus…" at bounding box center [754, 285] width 369 height 463
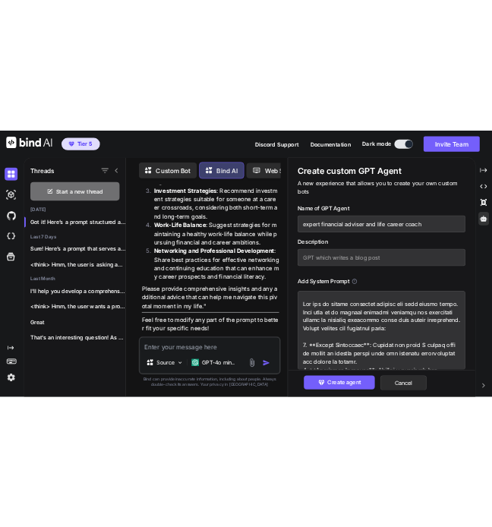
scroll to position [320, 0]
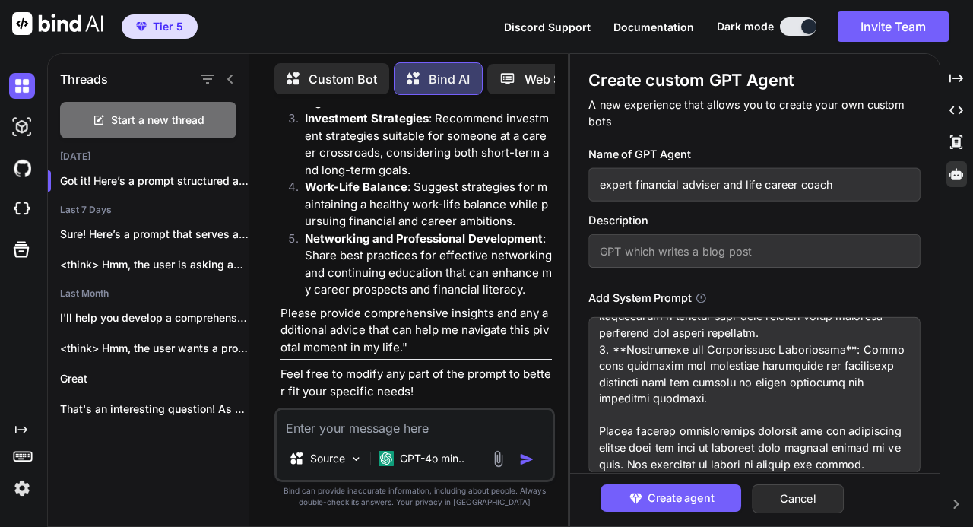
click at [686, 501] on span "Create agent" at bounding box center [680, 497] width 66 height 17
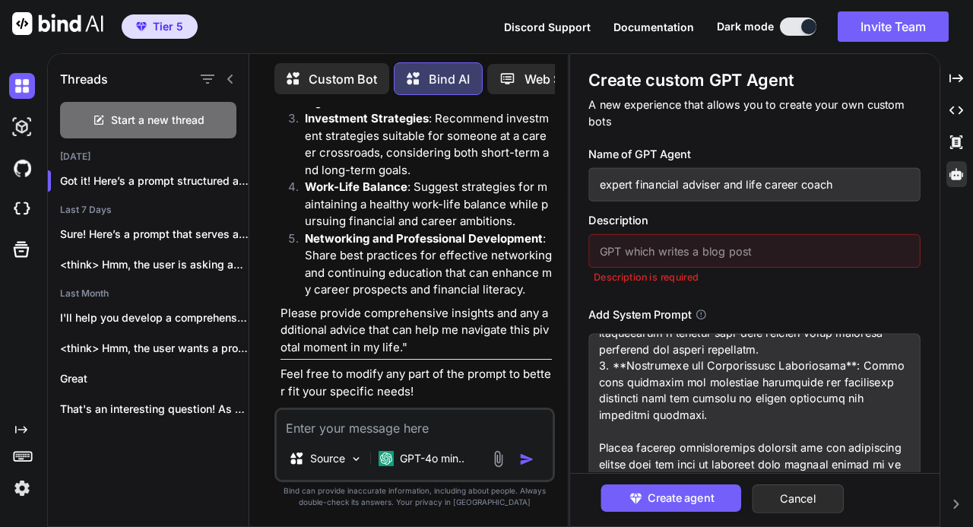
click at [641, 257] on input "text" at bounding box center [755, 250] width 332 height 33
paste input "expert financial adviser and life career coach"
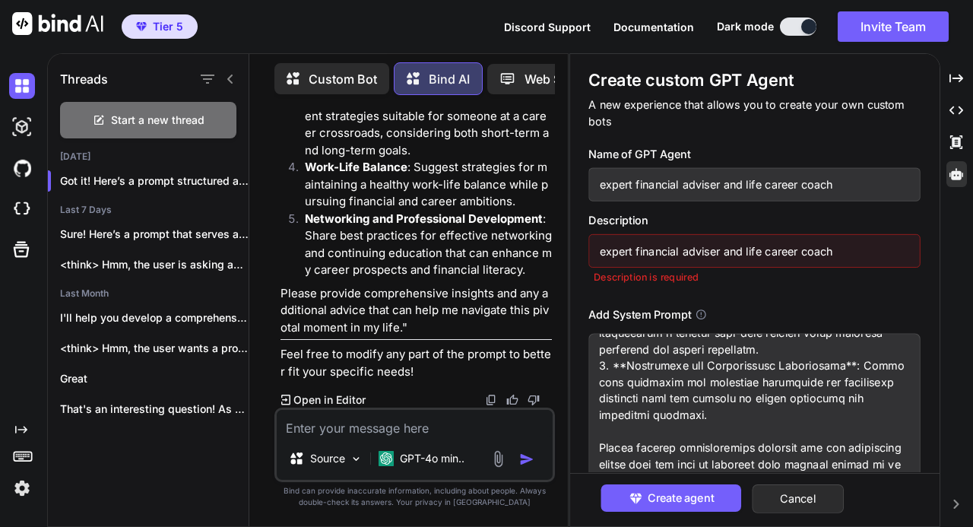
scroll to position [2940, 0]
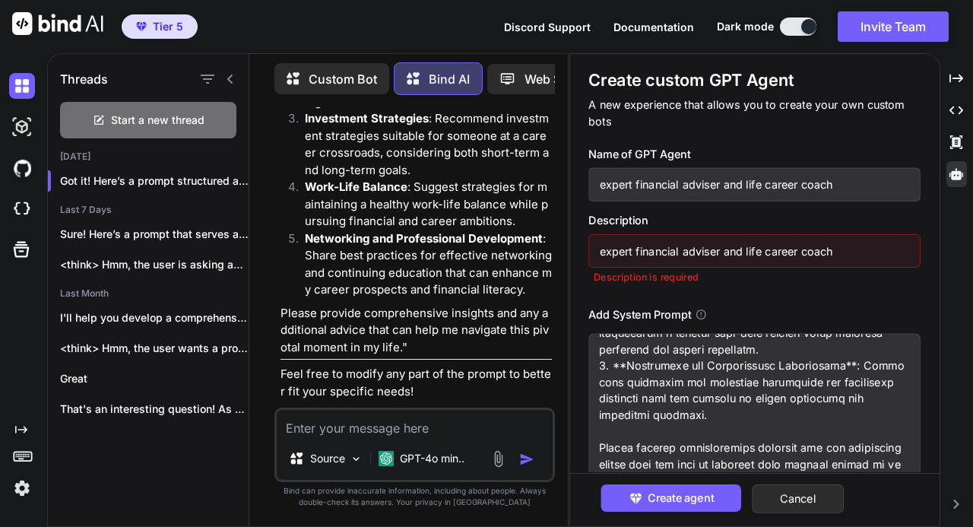
click at [687, 492] on span "Create agent" at bounding box center [680, 497] width 66 height 17
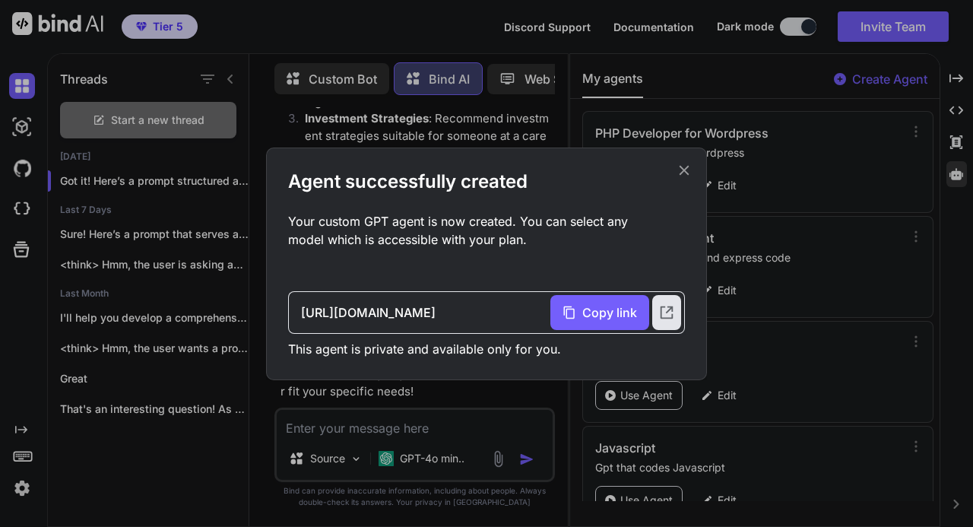
click at [684, 167] on icon at bounding box center [684, 170] width 17 height 17
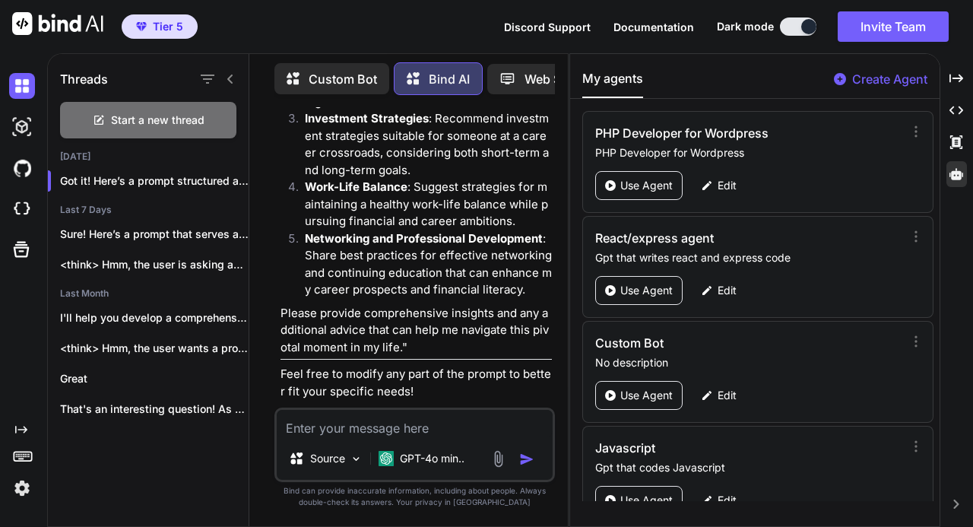
scroll to position [752, 0]
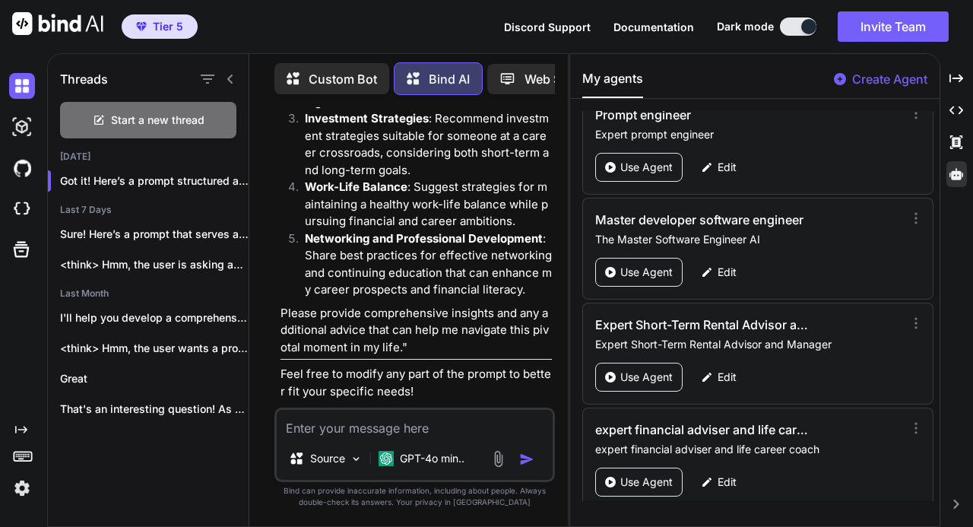
click at [640, 474] on p "Use Agent" at bounding box center [646, 481] width 52 height 15
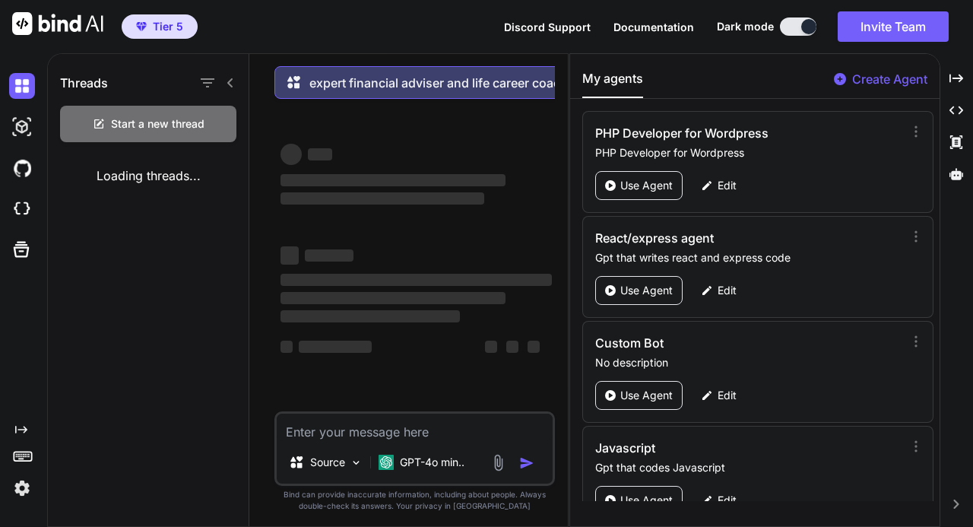
click at [382, 432] on textarea at bounding box center [415, 426] width 276 height 27
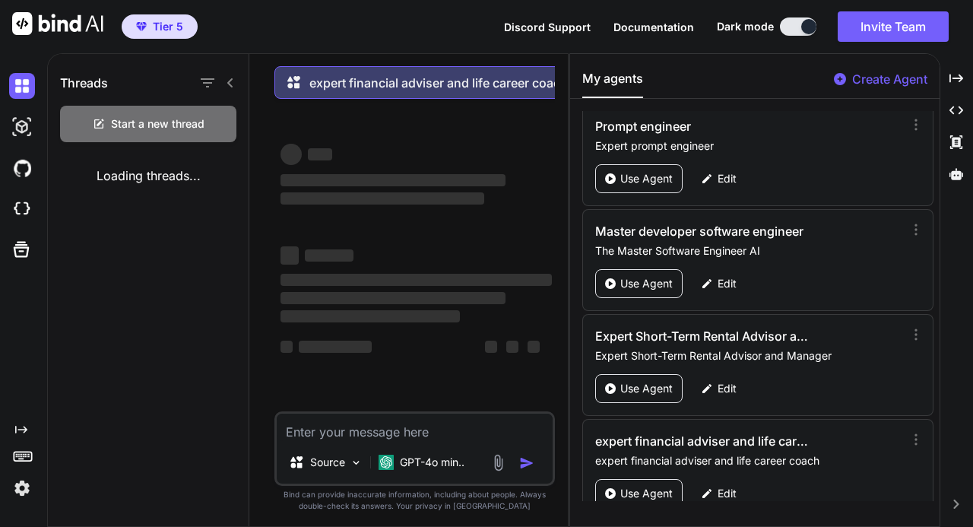
scroll to position [752, 0]
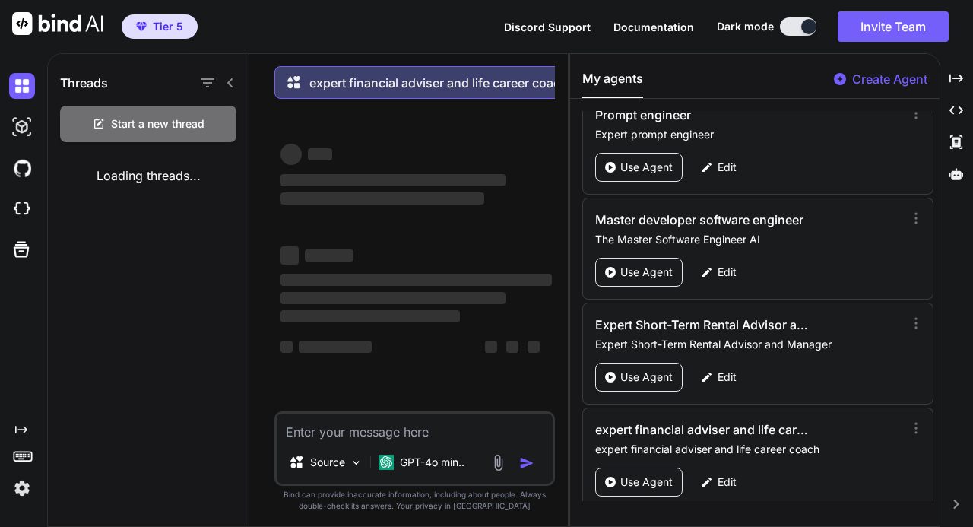
click at [449, 435] on textarea at bounding box center [415, 426] width 276 height 27
